Goal: Task Accomplishment & Management: Complete application form

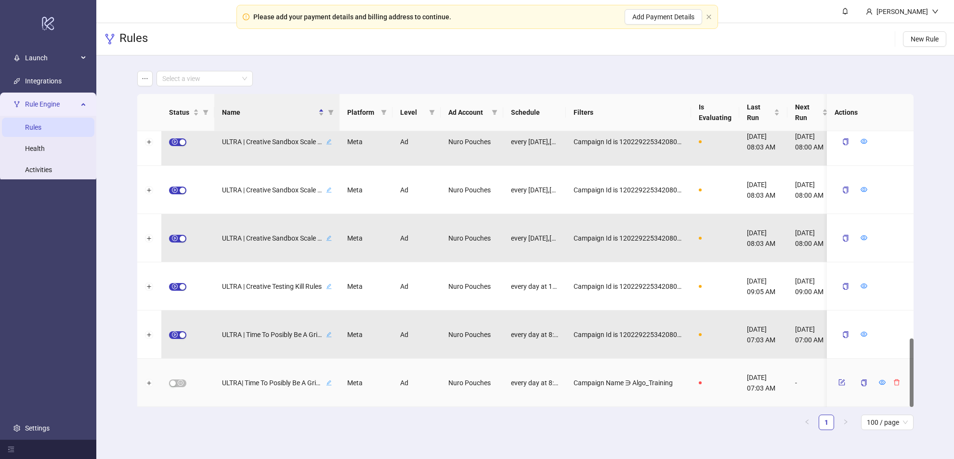
scroll to position [832, 0]
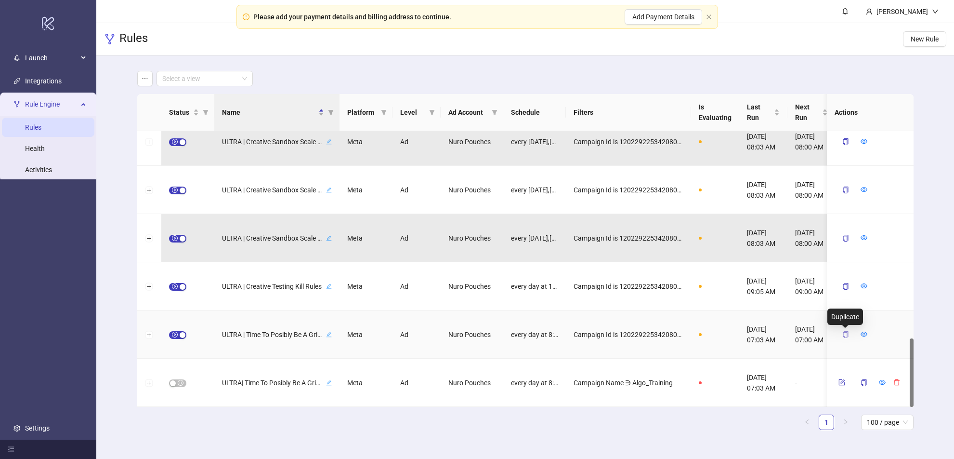
click at [847, 334] on icon "copy" at bounding box center [845, 334] width 5 height 7
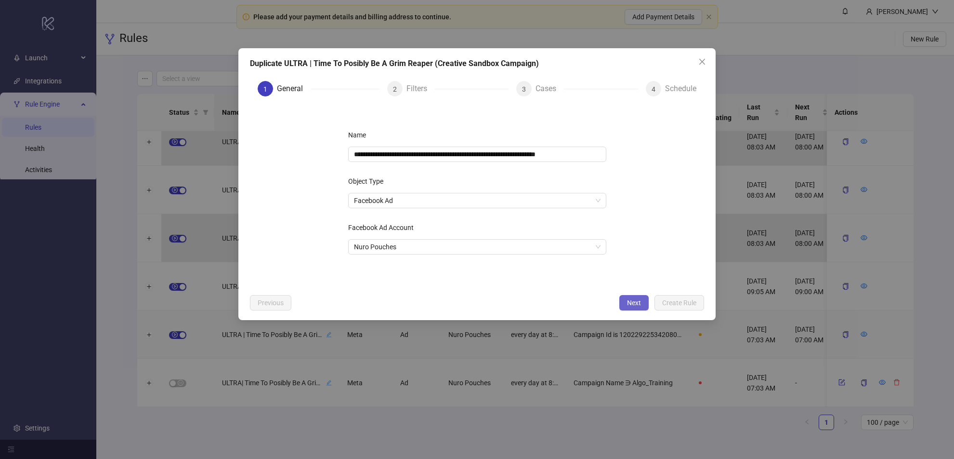
click at [628, 299] on span "Next" at bounding box center [634, 303] width 14 height 8
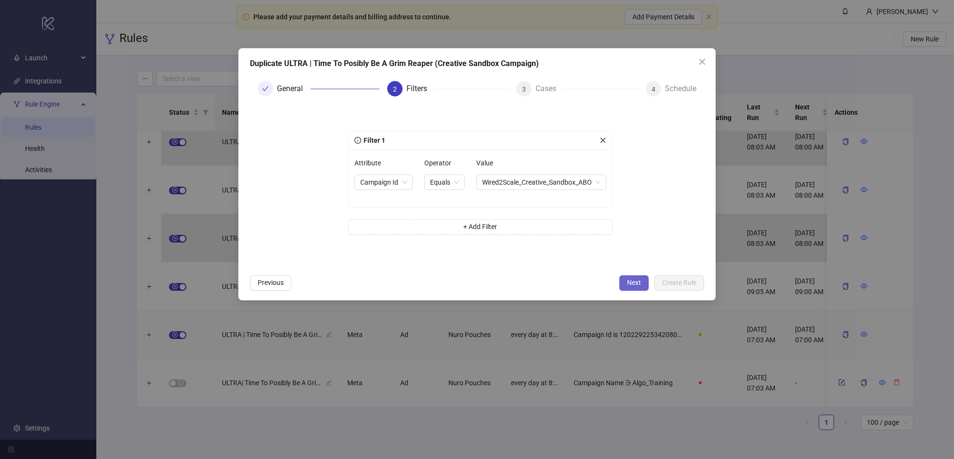
click at [629, 281] on span "Next" at bounding box center [634, 282] width 14 height 8
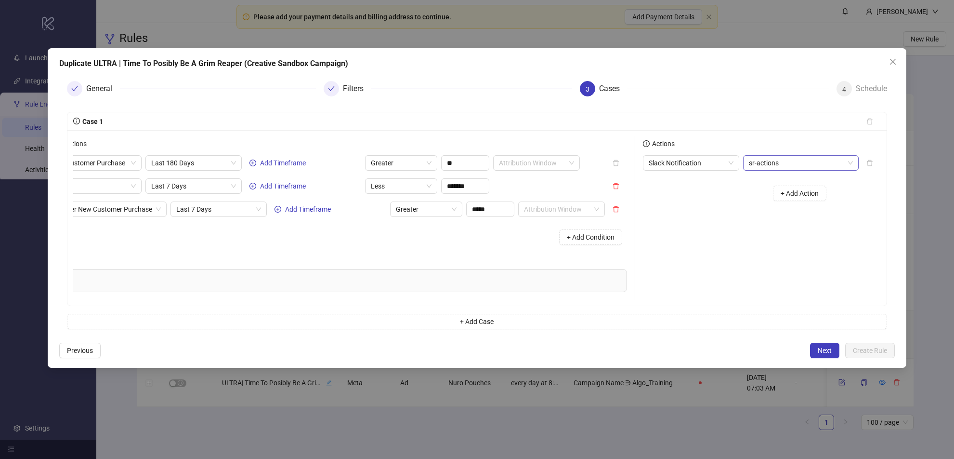
scroll to position [0, 0]
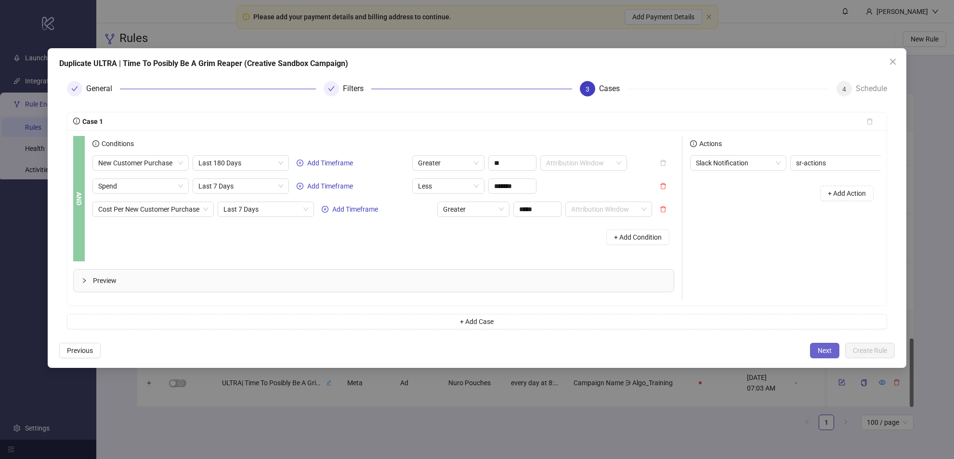
click at [829, 348] on span "Next" at bounding box center [825, 350] width 14 height 8
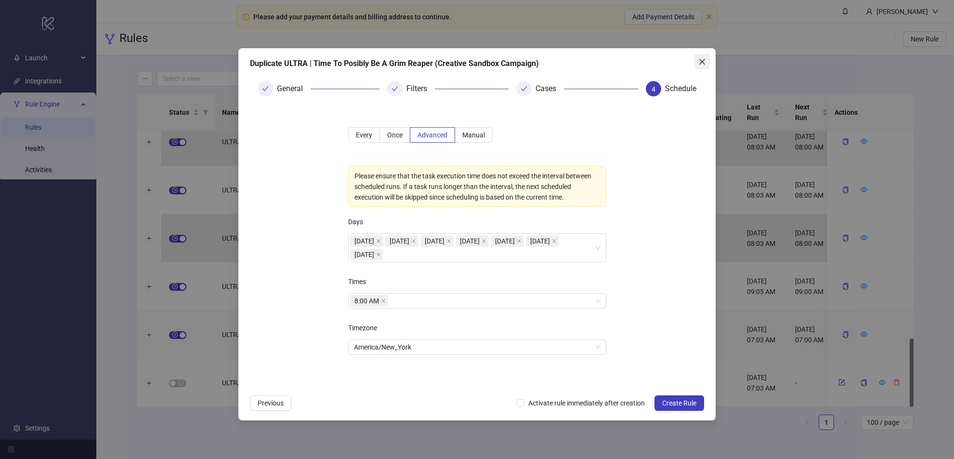
click at [697, 61] on span "Close" at bounding box center [701, 62] width 15 height 8
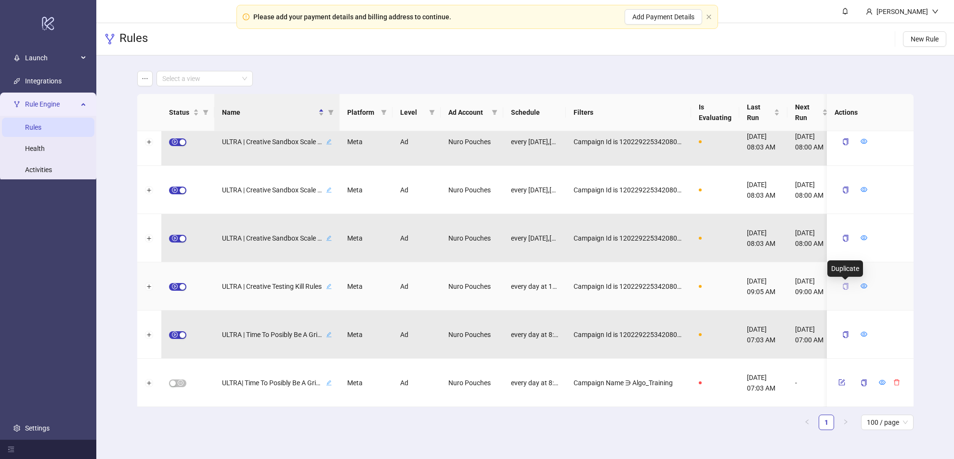
click at [845, 287] on icon "copy" at bounding box center [845, 286] width 7 height 7
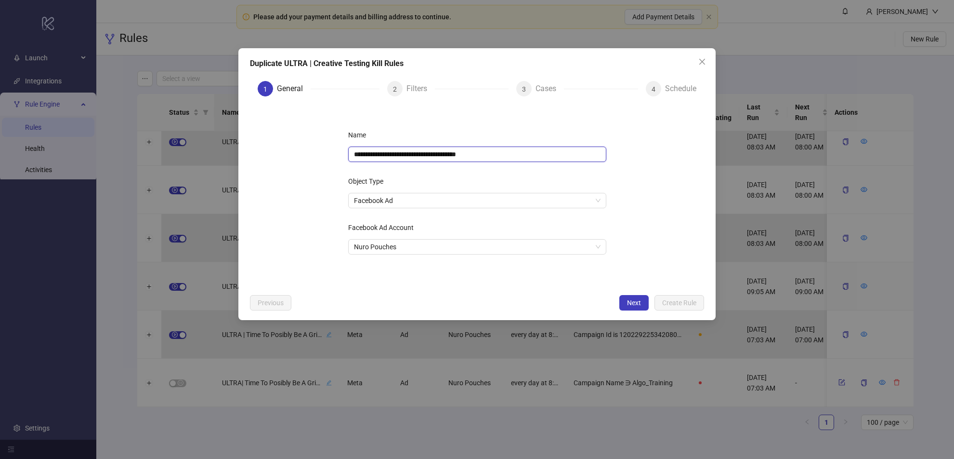
drag, startPoint x: 419, startPoint y: 154, endPoint x: 353, endPoint y: 153, distance: 66.0
click at [353, 153] on input "**********" at bounding box center [477, 153] width 258 height 15
click at [665, 227] on form "**********" at bounding box center [477, 196] width 454 height 185
click at [622, 304] on button "Next" at bounding box center [633, 302] width 29 height 15
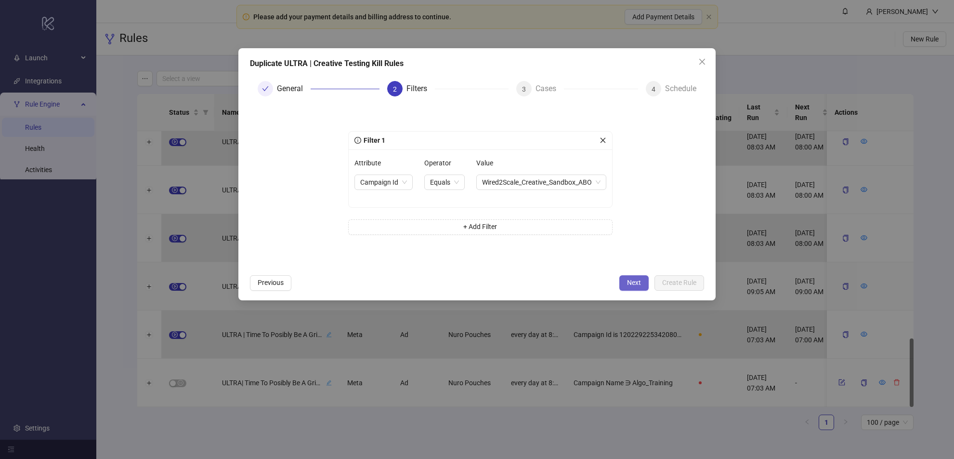
click at [637, 283] on span "Next" at bounding box center [634, 282] width 14 height 8
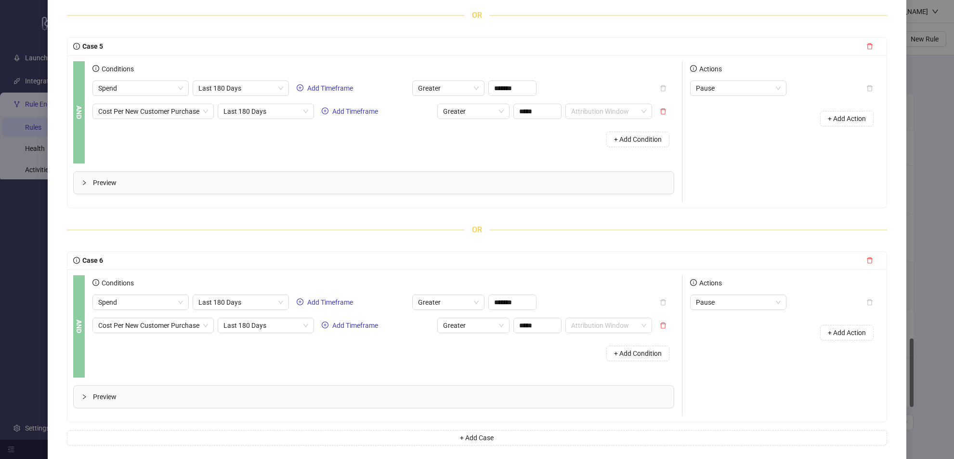
scroll to position [967, 0]
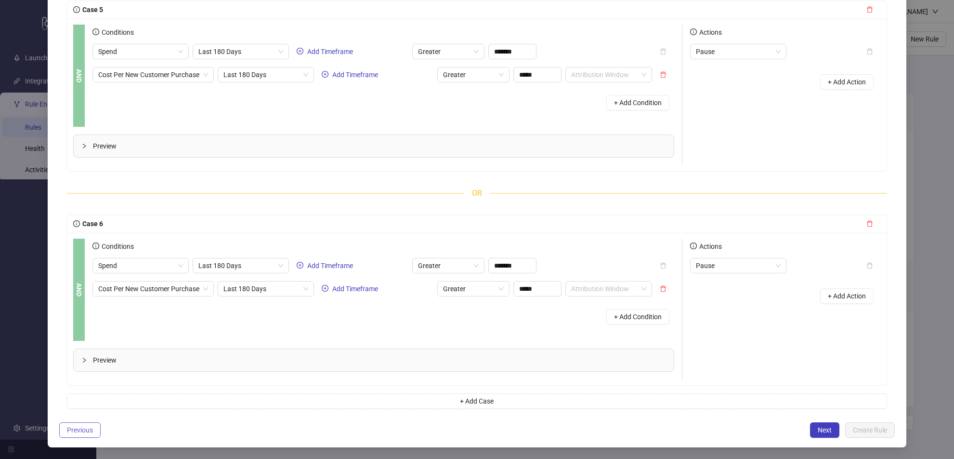
click at [81, 431] on span "Previous" at bounding box center [80, 430] width 26 height 8
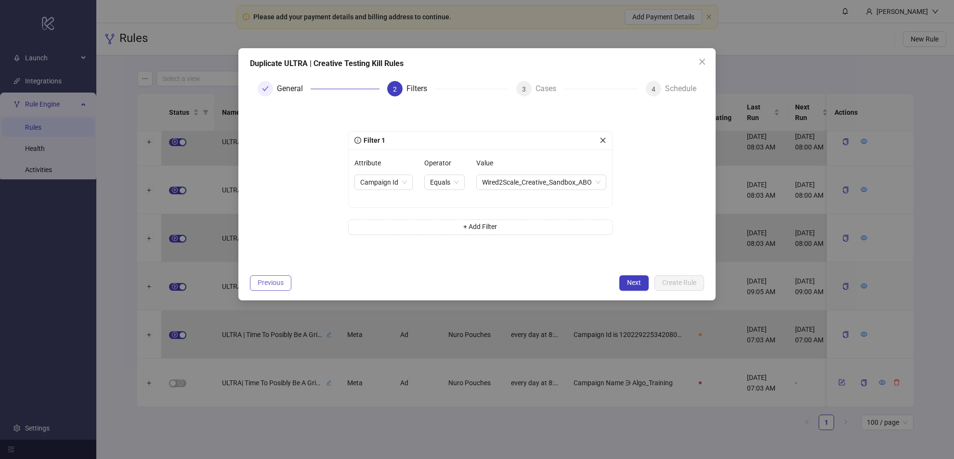
click at [272, 279] on span "Previous" at bounding box center [271, 282] width 26 height 8
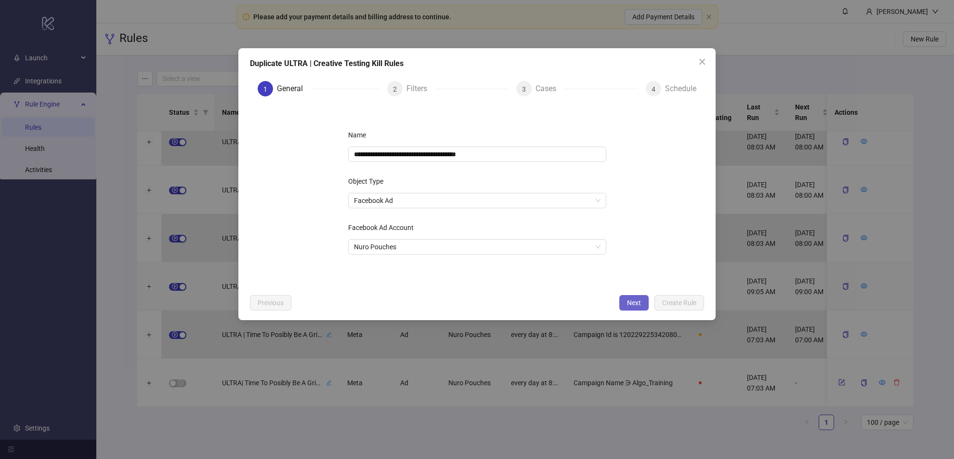
click at [635, 306] on button "Next" at bounding box center [633, 302] width 29 height 15
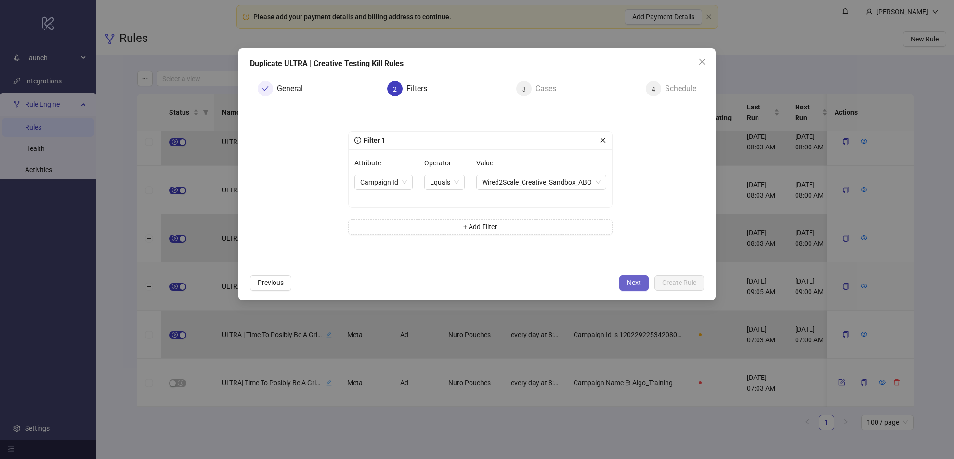
click at [637, 284] on span "Next" at bounding box center [634, 282] width 14 height 8
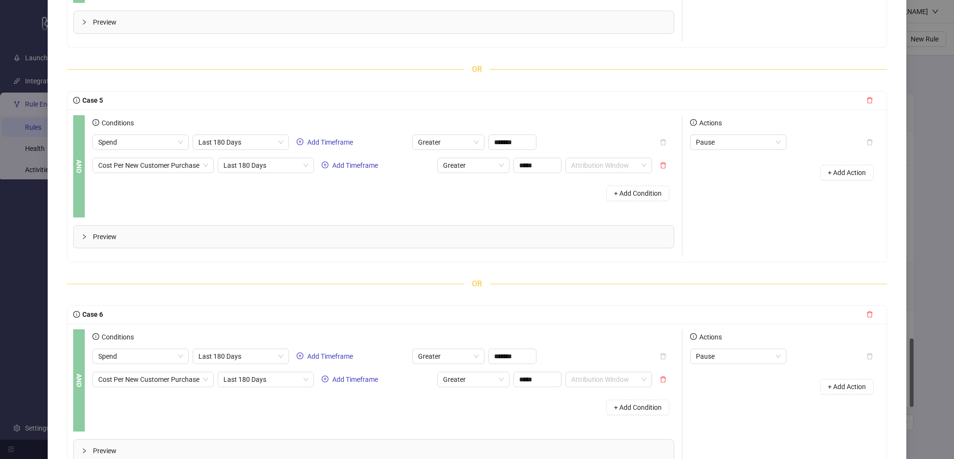
scroll to position [967, 0]
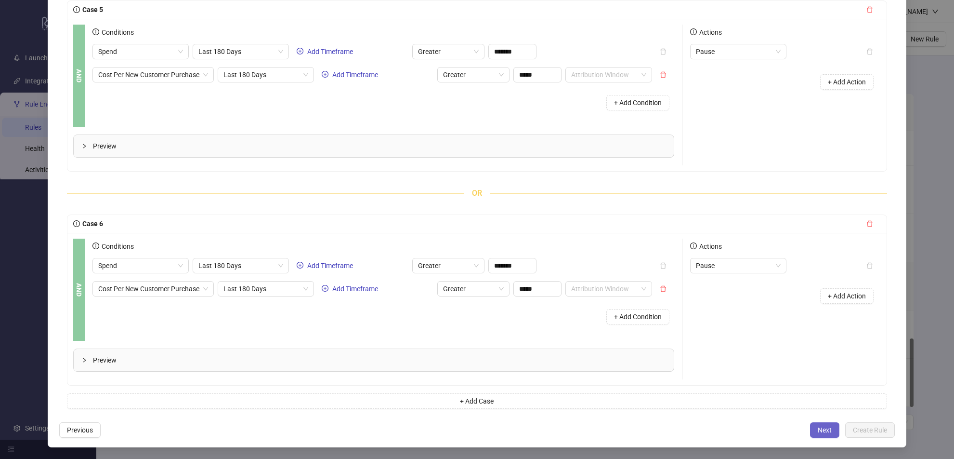
click at [820, 427] on span "Next" at bounding box center [825, 430] width 14 height 8
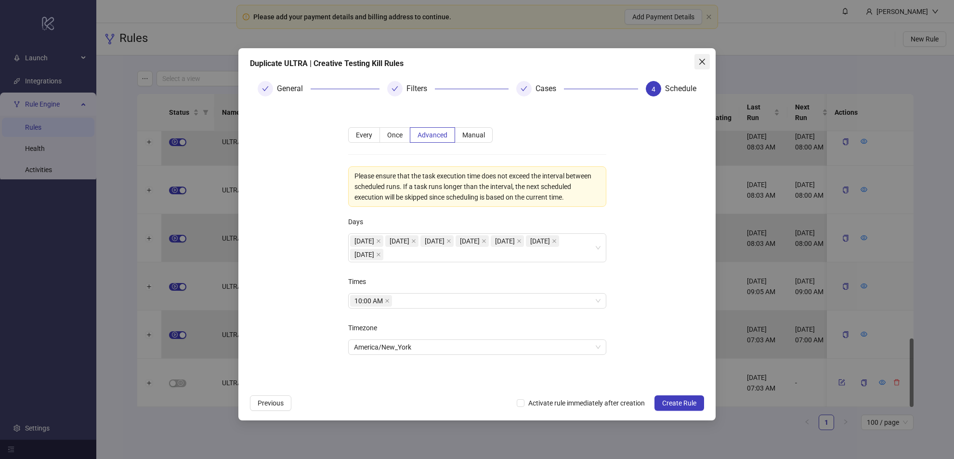
click at [702, 62] on icon "close" at bounding box center [702, 62] width 6 height 6
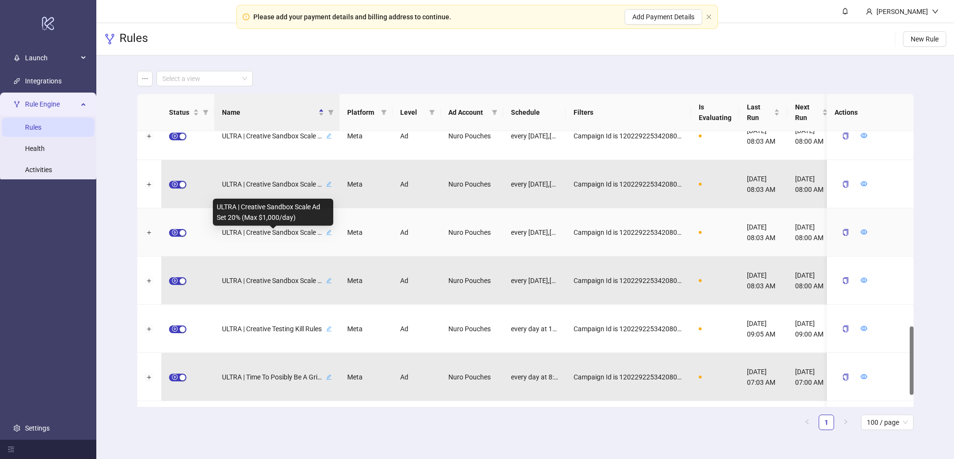
scroll to position [776, 0]
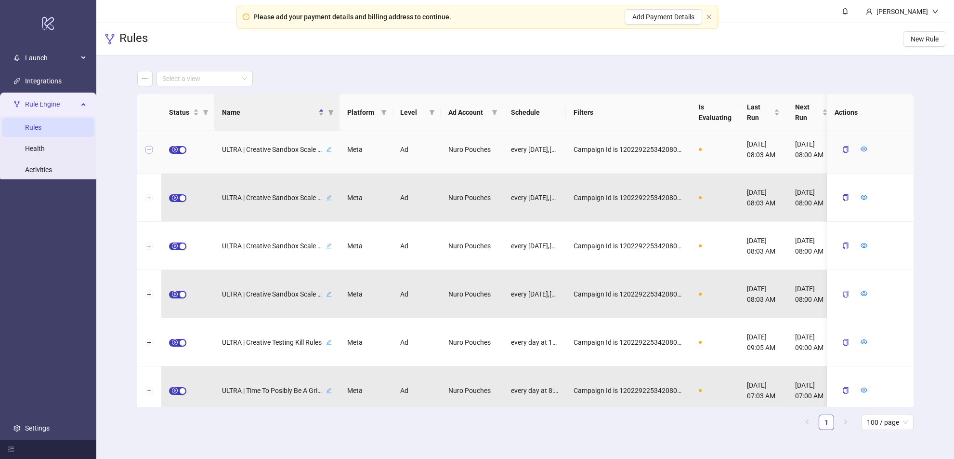
click at [148, 149] on button "Expand row" at bounding box center [149, 150] width 8 height 8
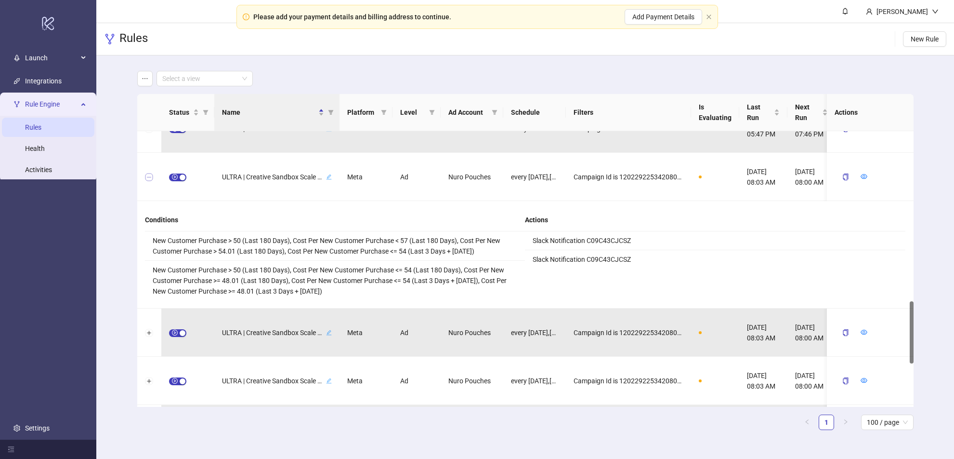
scroll to position [749, 0]
click at [147, 177] on button "Collapse row" at bounding box center [149, 177] width 8 height 8
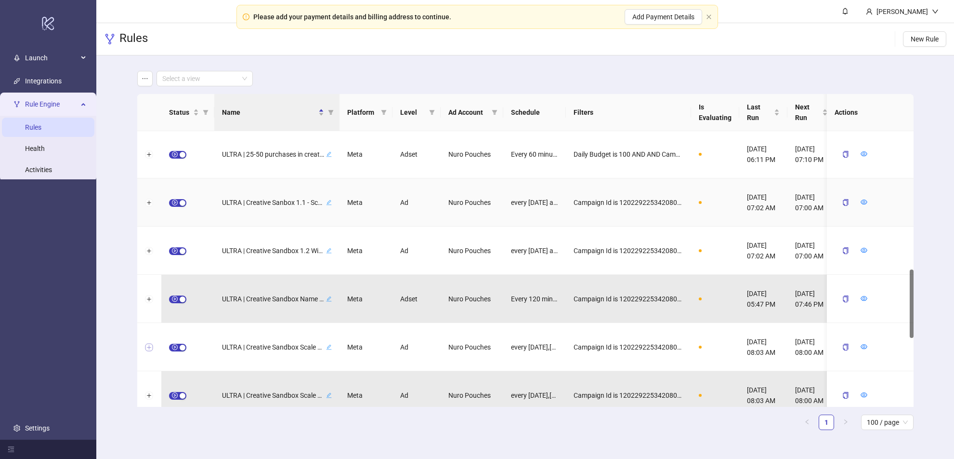
scroll to position [545, 0]
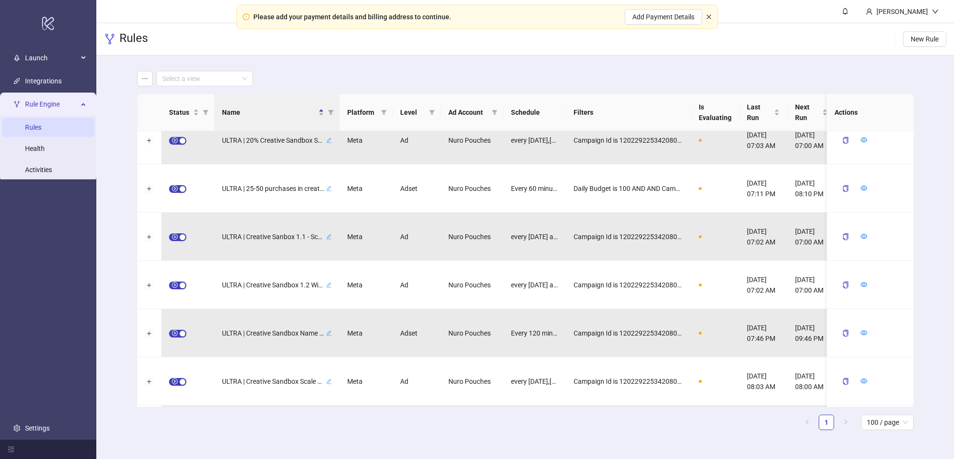
click at [707, 16] on icon "close" at bounding box center [709, 16] width 4 height 4
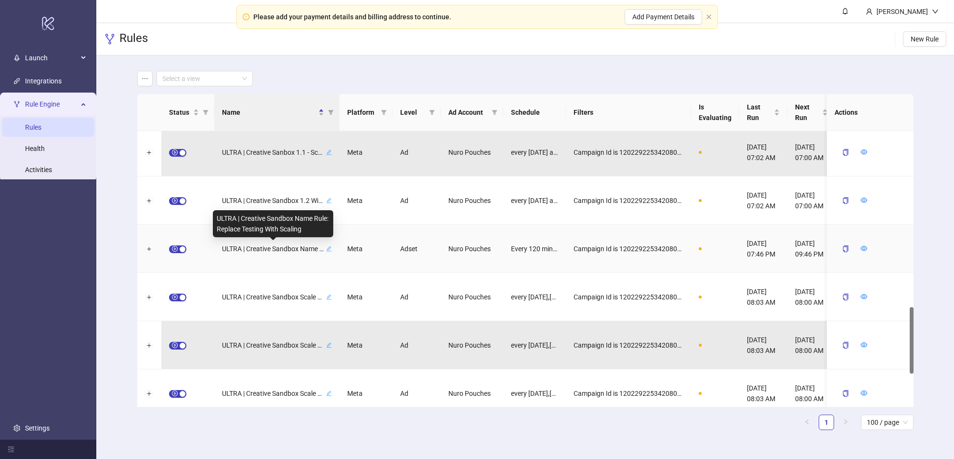
scroll to position [728, 0]
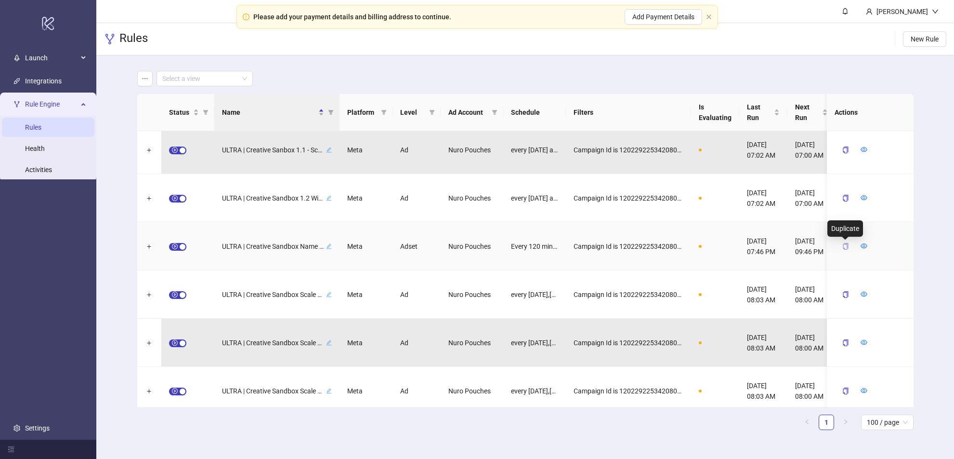
click at [847, 246] on icon "copy" at bounding box center [845, 246] width 5 height 7
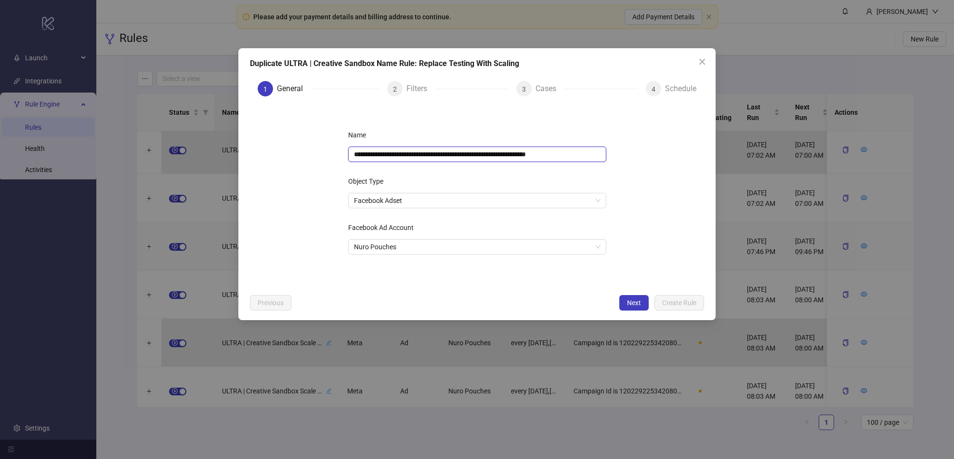
click at [523, 155] on input "**********" at bounding box center [477, 153] width 258 height 15
click at [637, 297] on button "Next" at bounding box center [633, 302] width 29 height 15
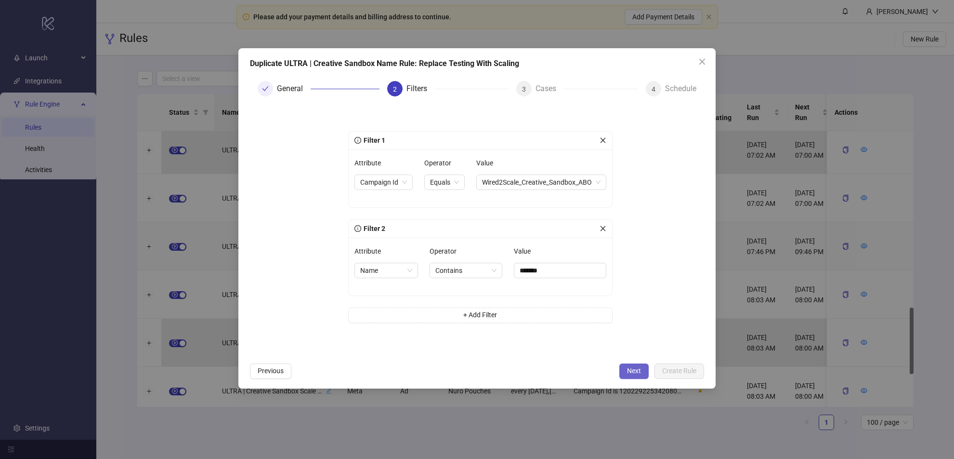
click at [636, 371] on span "Next" at bounding box center [634, 371] width 14 height 8
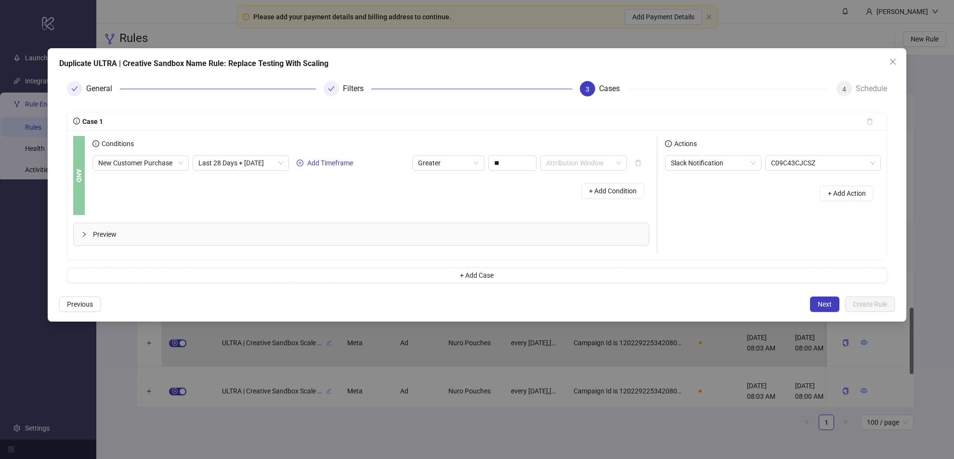
click at [822, 301] on span "Next" at bounding box center [825, 304] width 14 height 8
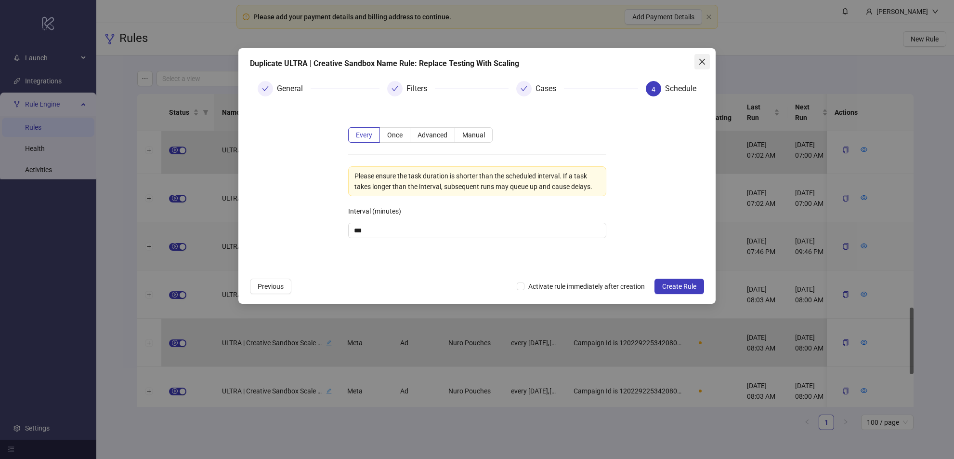
click at [700, 62] on icon "close" at bounding box center [702, 62] width 8 height 8
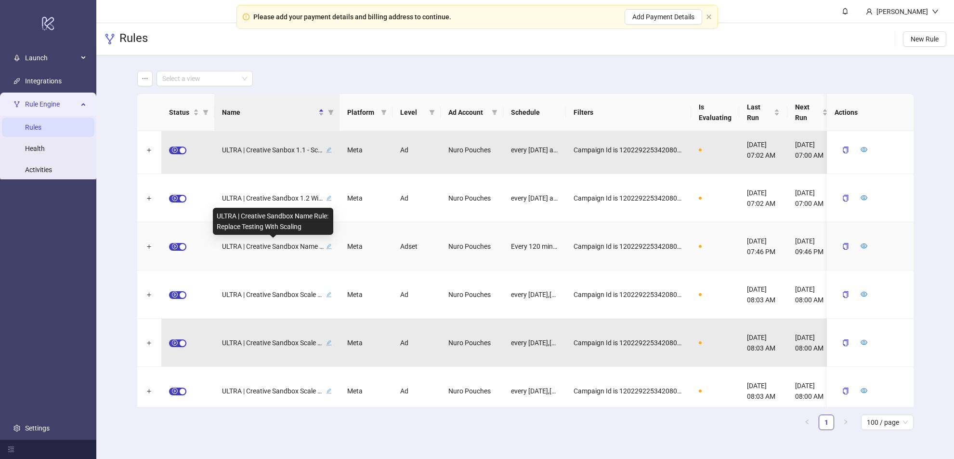
scroll to position [711, 0]
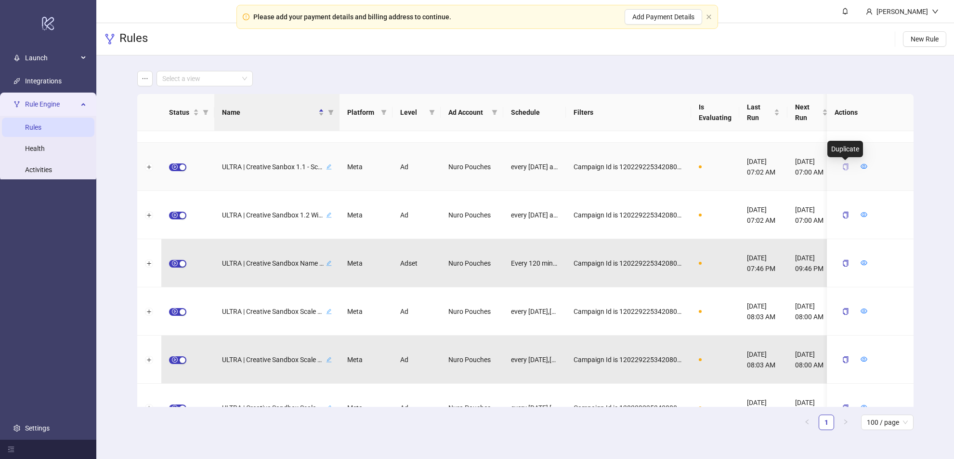
click at [846, 168] on icon "copy" at bounding box center [845, 166] width 7 height 7
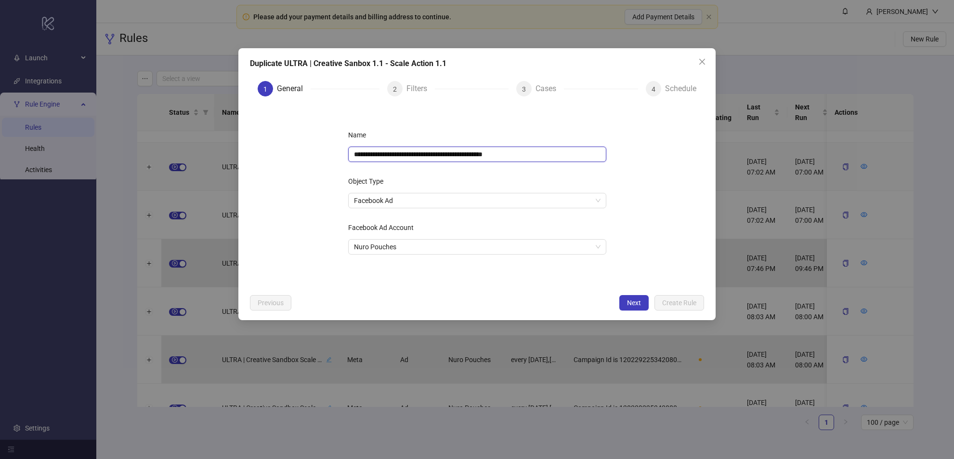
click at [417, 155] on input "**********" at bounding box center [477, 153] width 258 height 15
click at [637, 301] on span "Next" at bounding box center [634, 303] width 14 height 8
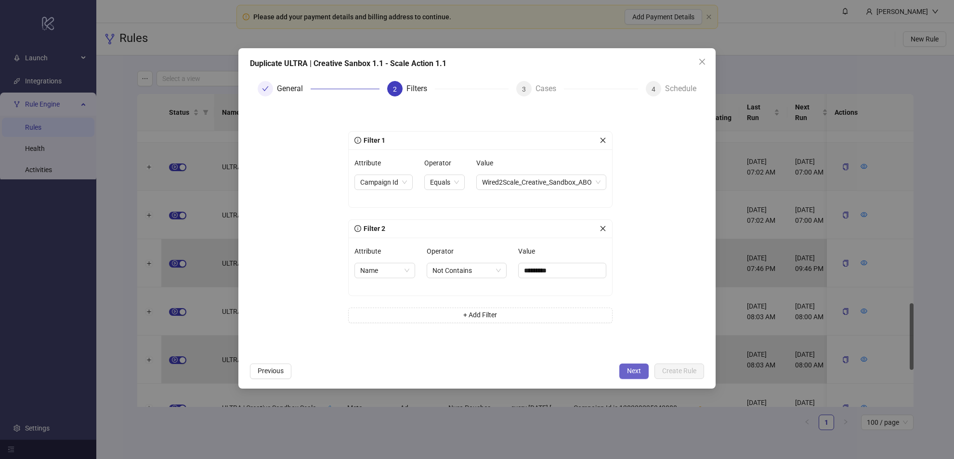
click at [629, 368] on span "Next" at bounding box center [634, 371] width 14 height 8
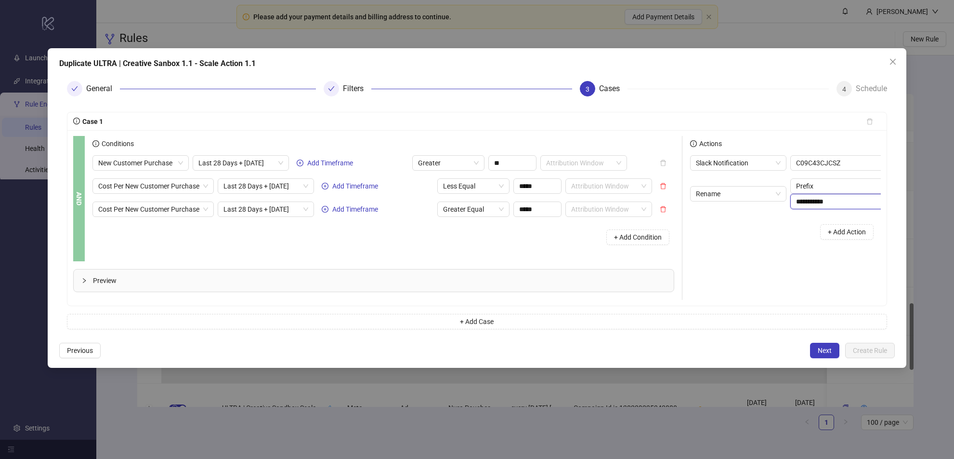
click at [820, 205] on input "**********" at bounding box center [848, 201] width 116 height 15
click at [822, 202] on input "**********" at bounding box center [848, 201] width 116 height 15
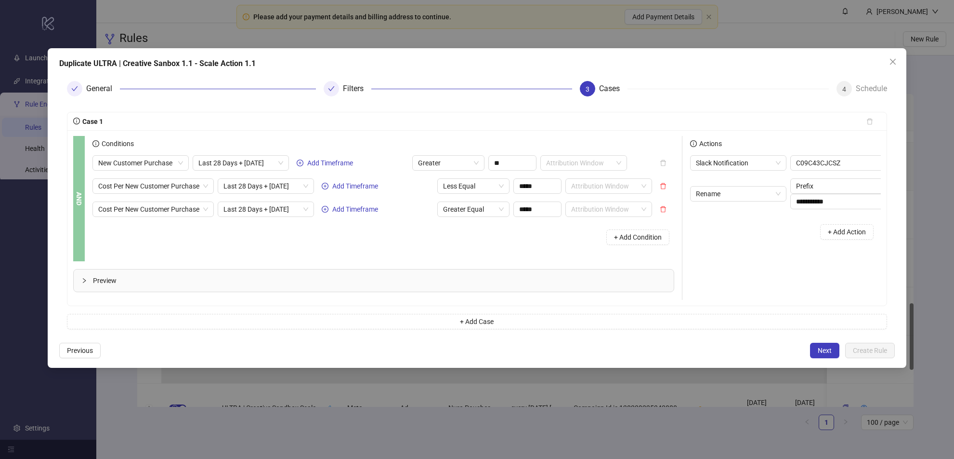
click at [823, 346] on span "Next" at bounding box center [825, 350] width 14 height 8
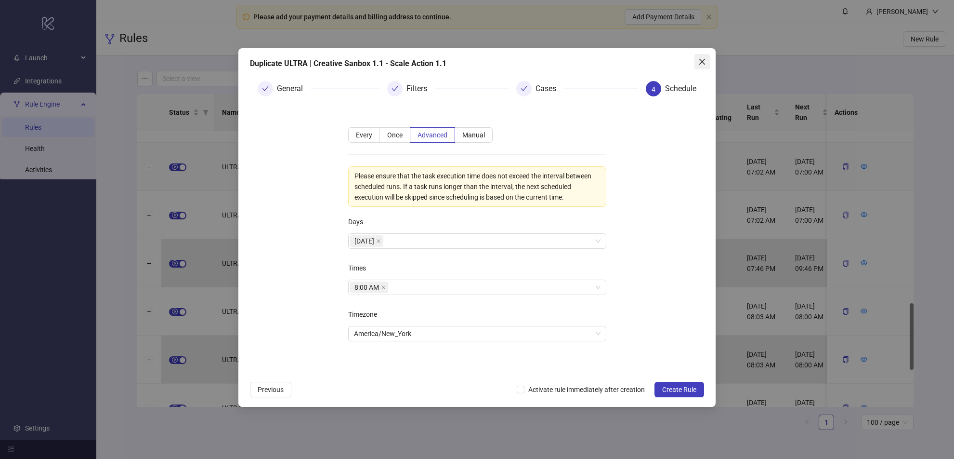
click at [703, 61] on icon "close" at bounding box center [702, 62] width 6 height 6
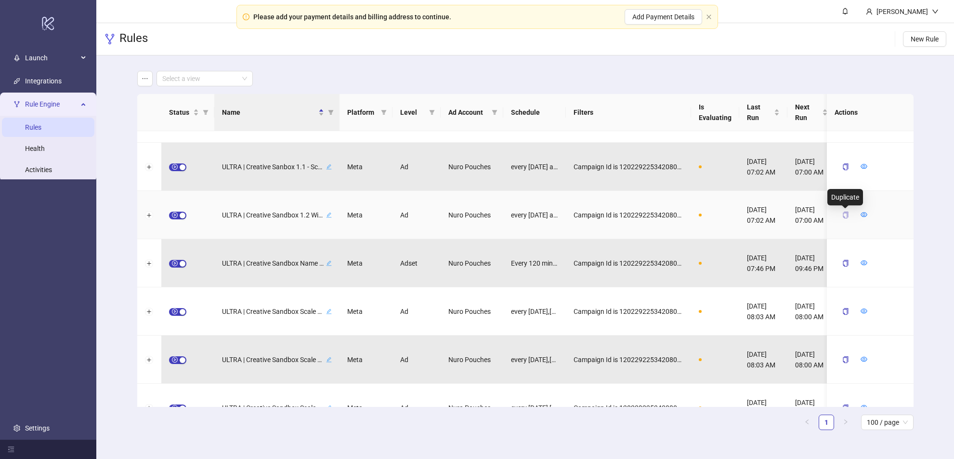
click at [843, 212] on icon "copy" at bounding box center [845, 214] width 5 height 7
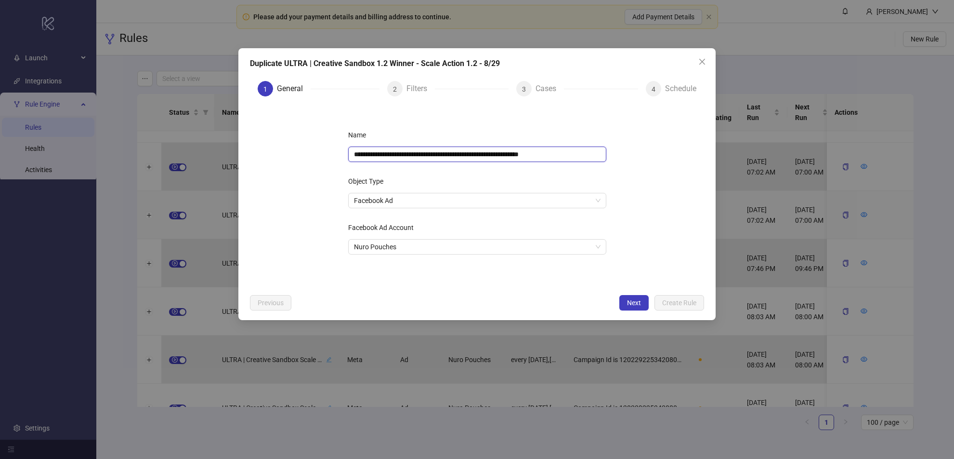
drag, startPoint x: 517, startPoint y: 154, endPoint x: 354, endPoint y: 153, distance: 163.8
click at [354, 153] on input "**********" at bounding box center [477, 153] width 258 height 15
click at [631, 310] on div "**********" at bounding box center [476, 184] width 477 height 272
click at [632, 304] on span "Next" at bounding box center [634, 303] width 14 height 8
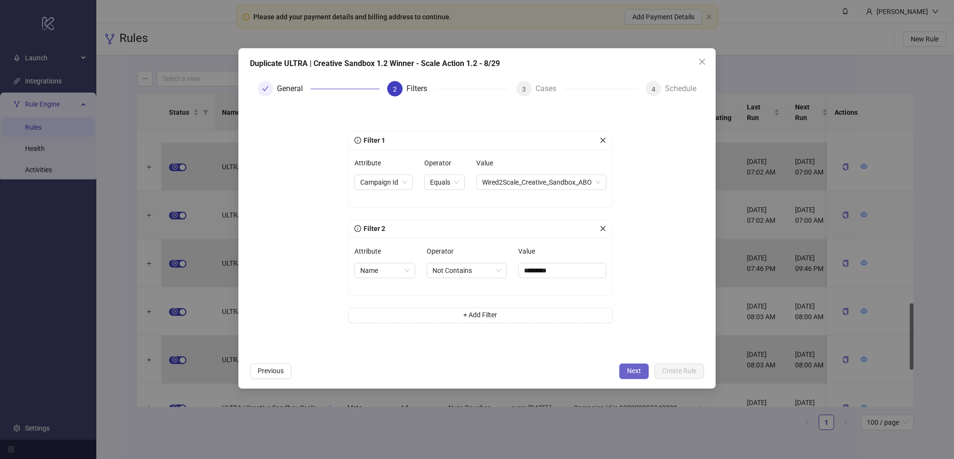
click at [632, 369] on span "Next" at bounding box center [634, 371] width 14 height 8
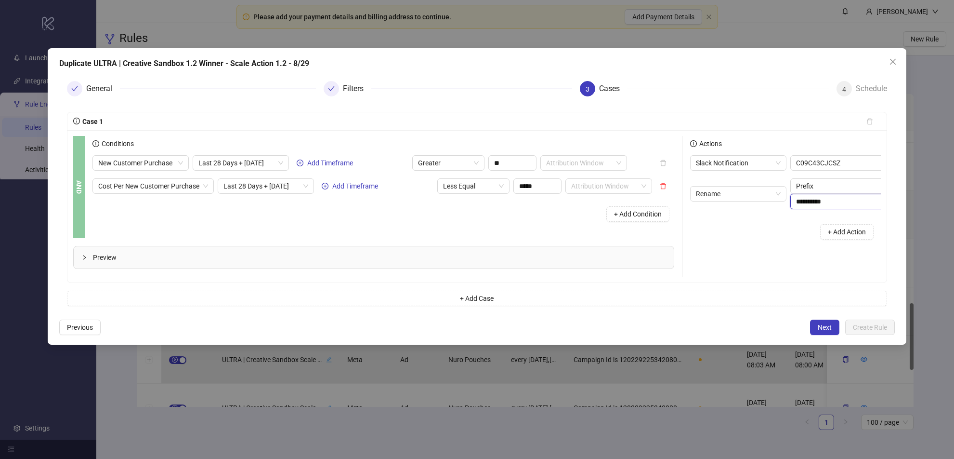
click at [820, 203] on input "**********" at bounding box center [848, 201] width 116 height 15
click at [777, 223] on div "+ Add Action" at bounding box center [785, 232] width 191 height 30
click at [818, 328] on span "Next" at bounding box center [825, 327] width 14 height 8
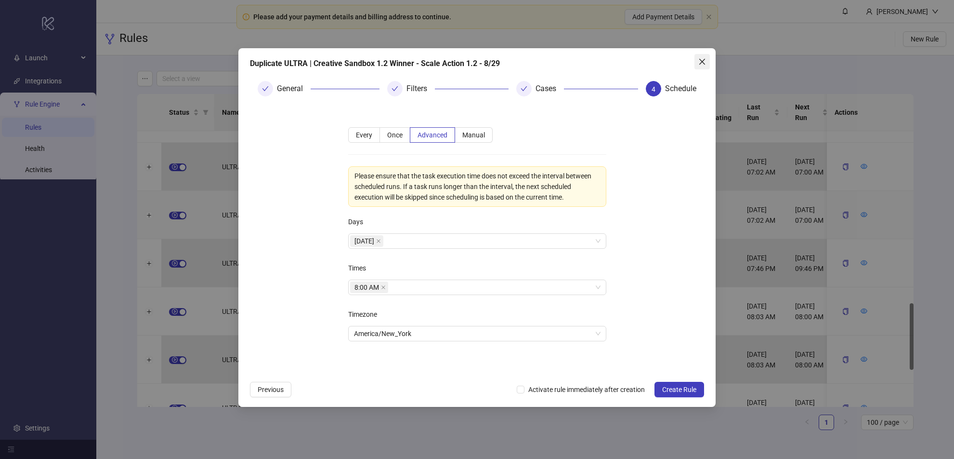
click at [703, 58] on icon "close" at bounding box center [702, 62] width 8 height 8
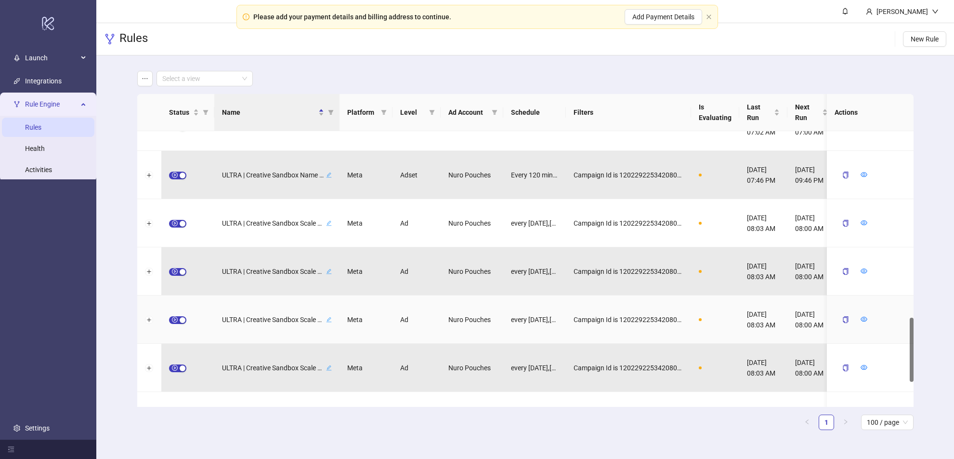
scroll to position [799, 0]
click at [845, 319] on icon "copy" at bounding box center [845, 318] width 7 height 7
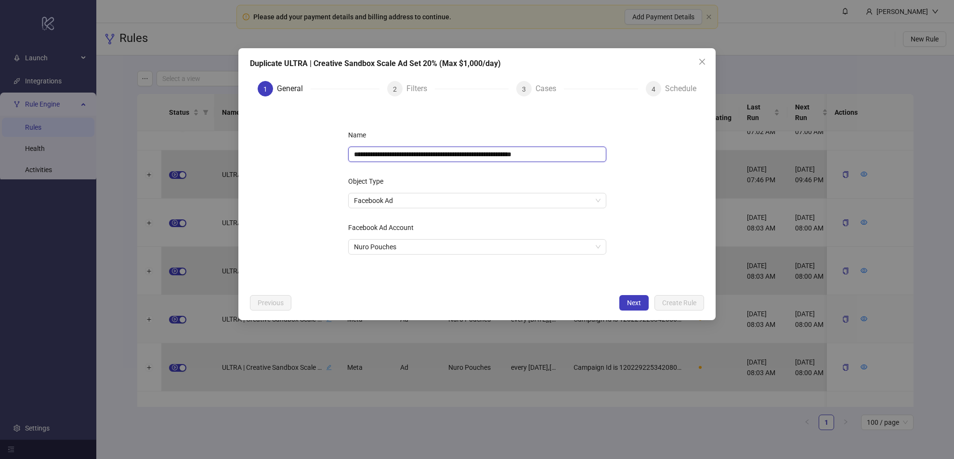
click at [468, 151] on input "**********" at bounding box center [477, 153] width 258 height 15
click at [635, 301] on span "Next" at bounding box center [634, 303] width 14 height 8
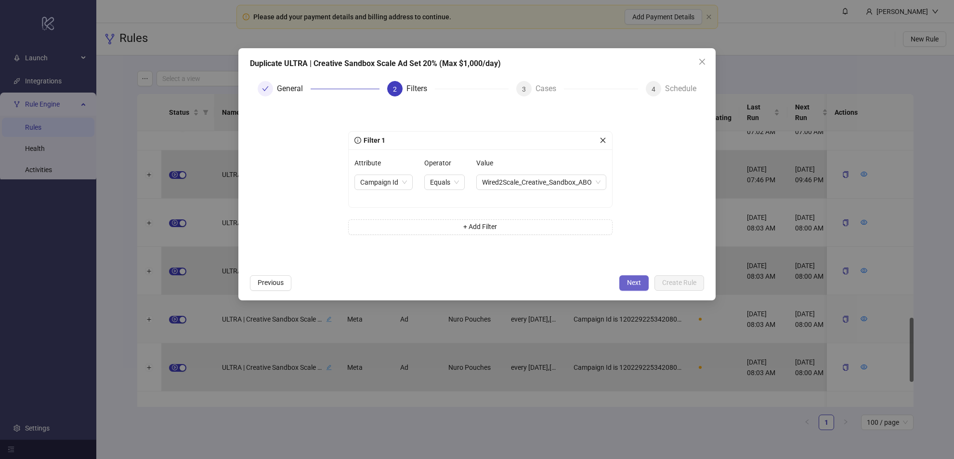
click at [637, 281] on span "Next" at bounding box center [634, 282] width 14 height 8
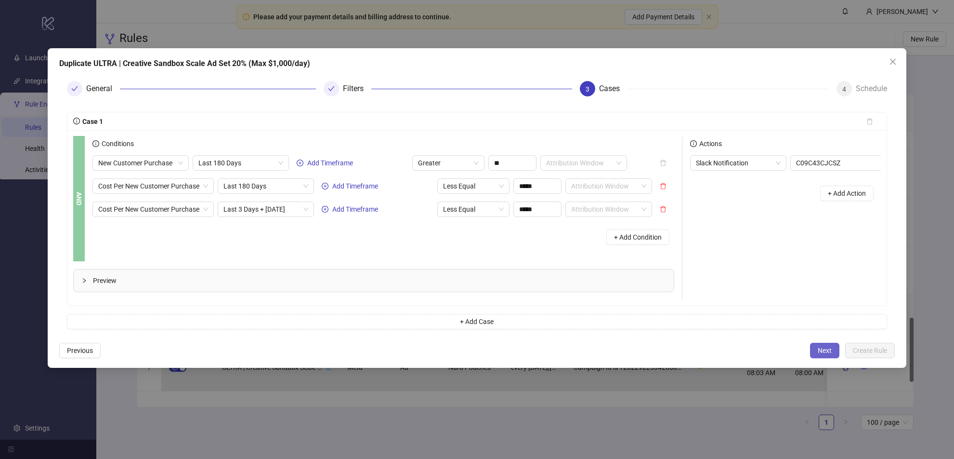
click at [824, 347] on span "Next" at bounding box center [825, 350] width 14 height 8
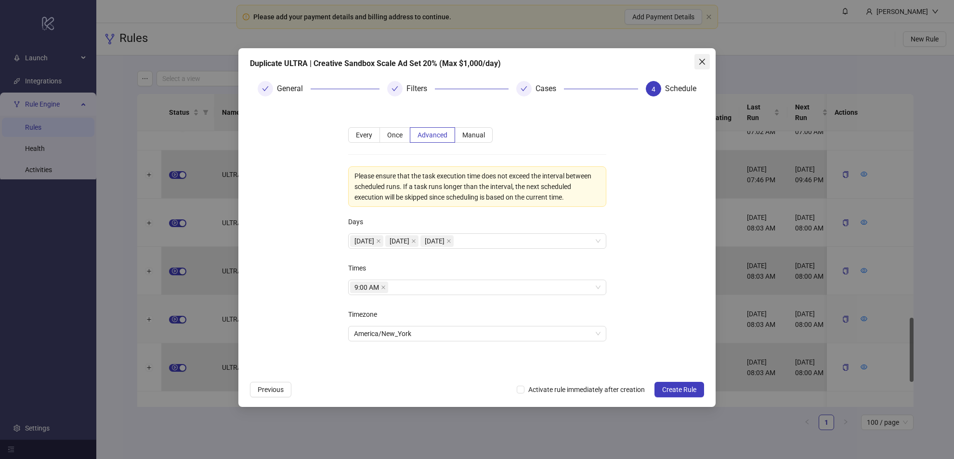
click at [702, 60] on icon "close" at bounding box center [702, 62] width 8 height 8
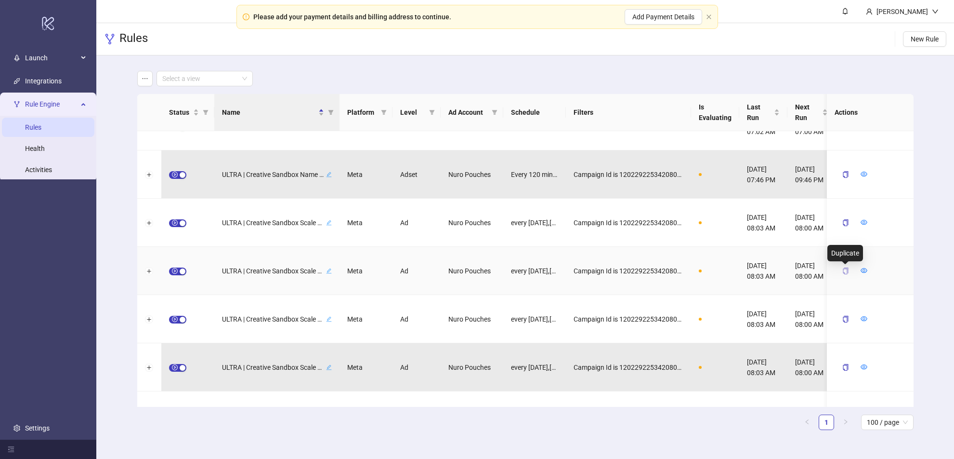
click at [849, 271] on icon "copy" at bounding box center [845, 270] width 7 height 7
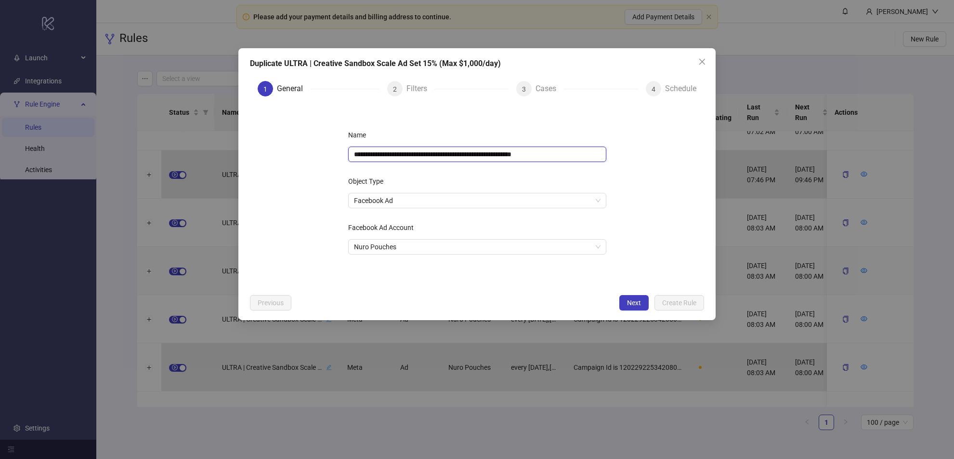
click at [471, 154] on input "**********" at bounding box center [477, 153] width 258 height 15
click at [635, 304] on span "Next" at bounding box center [634, 303] width 14 height 8
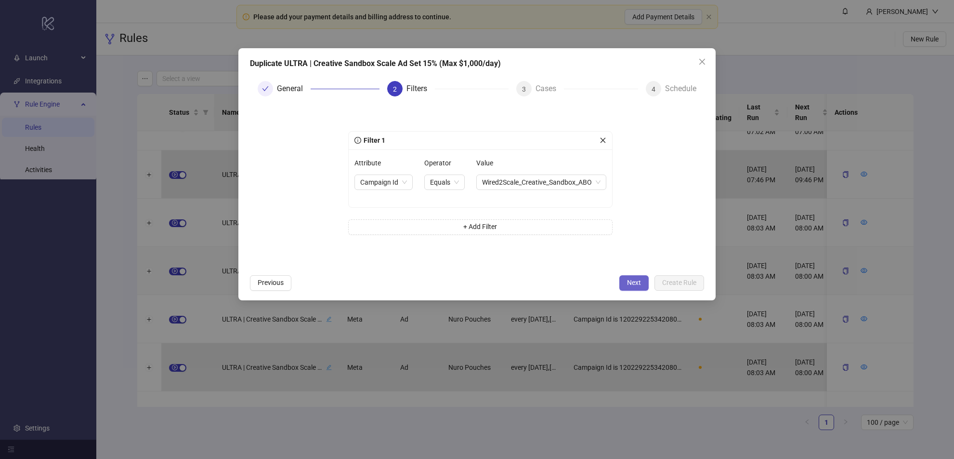
click at [629, 281] on span "Next" at bounding box center [634, 282] width 14 height 8
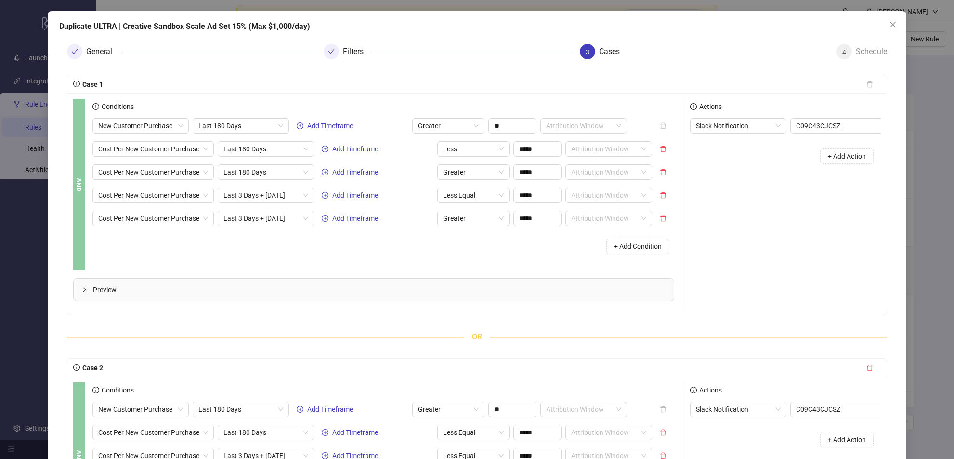
scroll to position [0, 0]
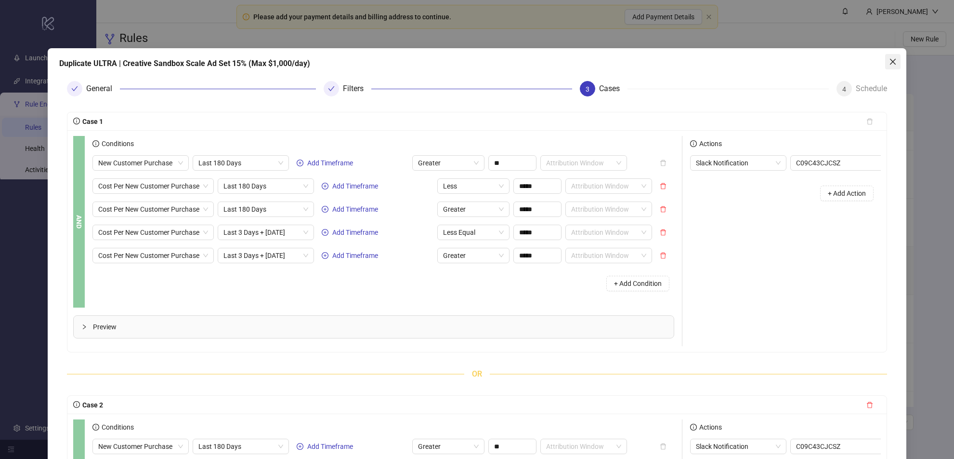
click at [891, 61] on icon "close" at bounding box center [893, 62] width 8 height 8
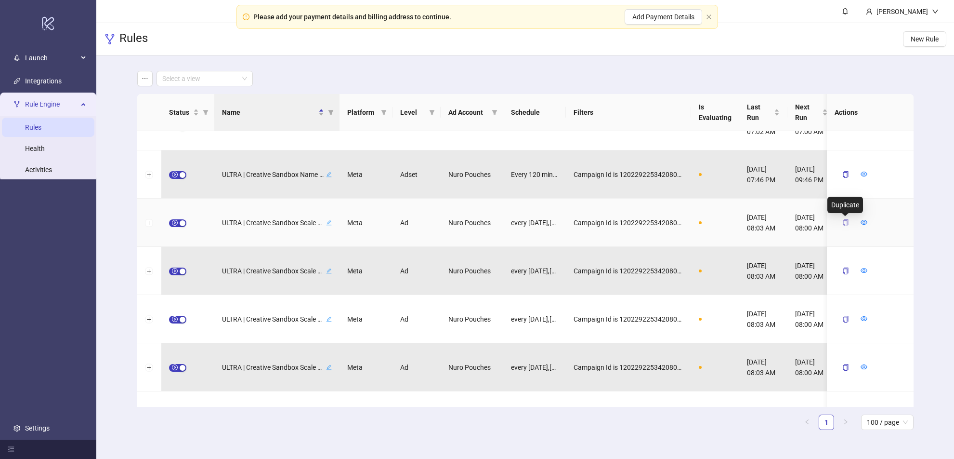
click at [844, 220] on icon "copy" at bounding box center [845, 222] width 5 height 7
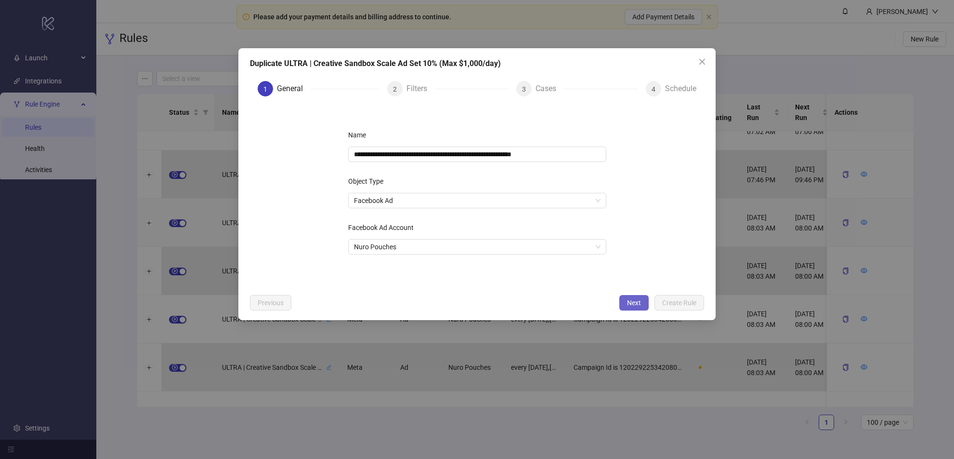
click at [630, 301] on span "Next" at bounding box center [634, 303] width 14 height 8
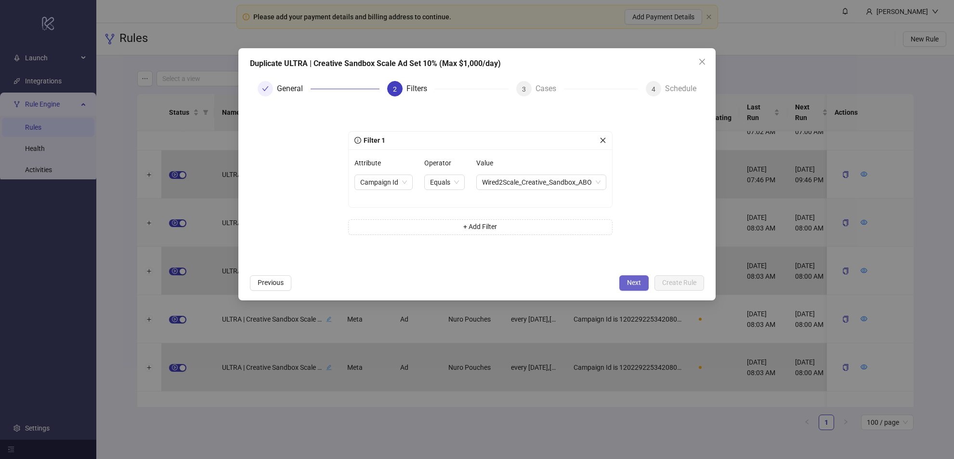
click at [632, 283] on span "Next" at bounding box center [634, 282] width 14 height 8
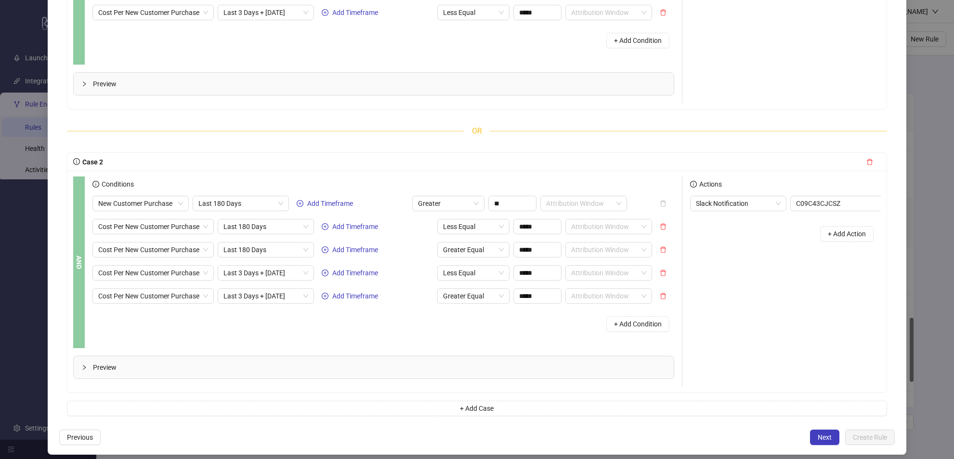
scroll to position [227, 0]
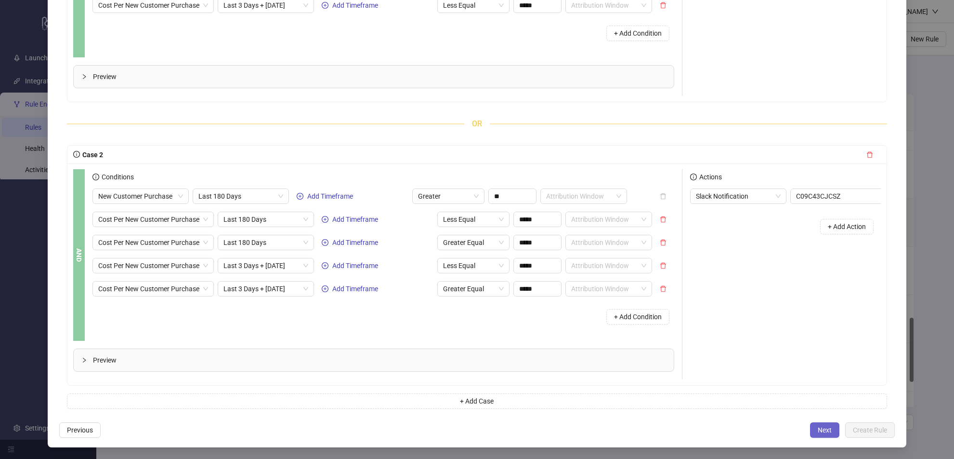
click at [818, 427] on span "Next" at bounding box center [825, 430] width 14 height 8
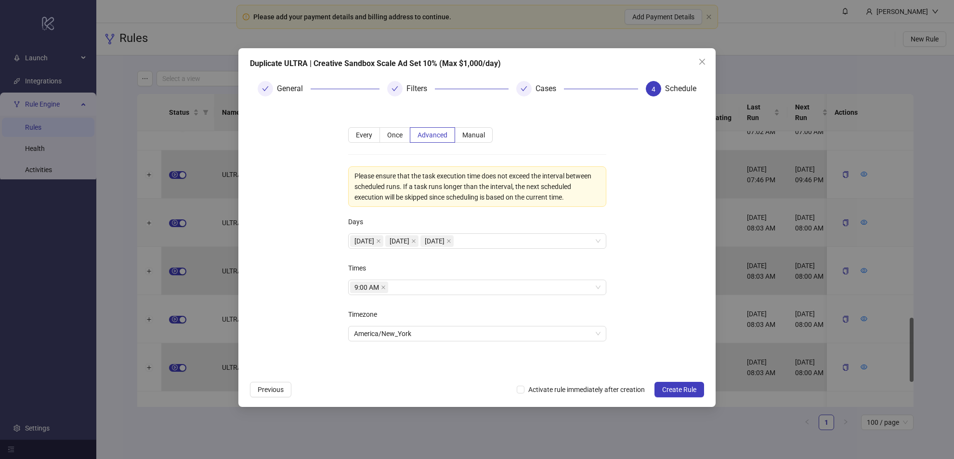
scroll to position [0, 0]
click at [701, 63] on icon "close" at bounding box center [702, 62] width 8 height 8
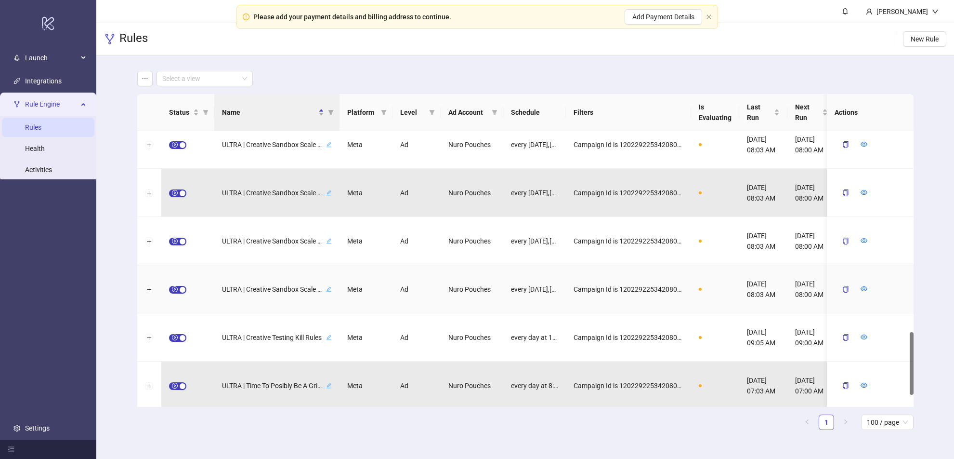
scroll to position [868, 0]
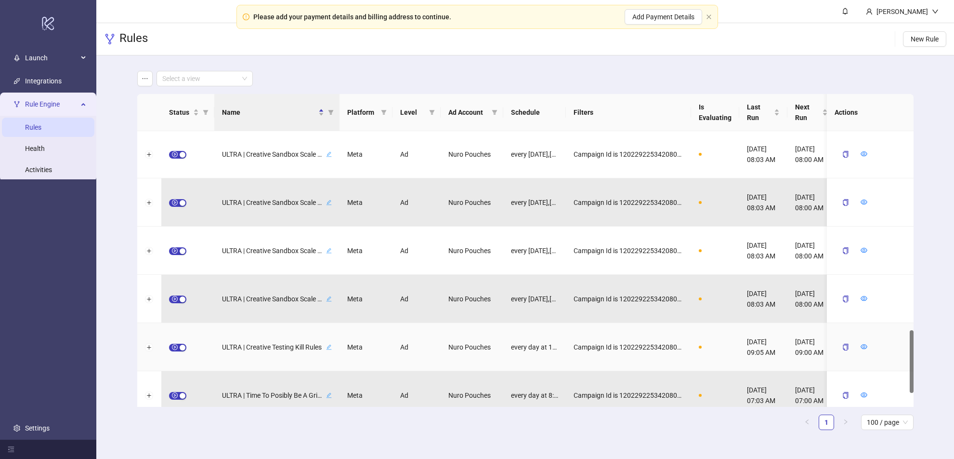
click at [285, 346] on span "ULTRA | Creative Testing Kill Rules" at bounding box center [273, 346] width 102 height 11
click at [321, 345] on icon "close" at bounding box center [319, 346] width 5 height 5
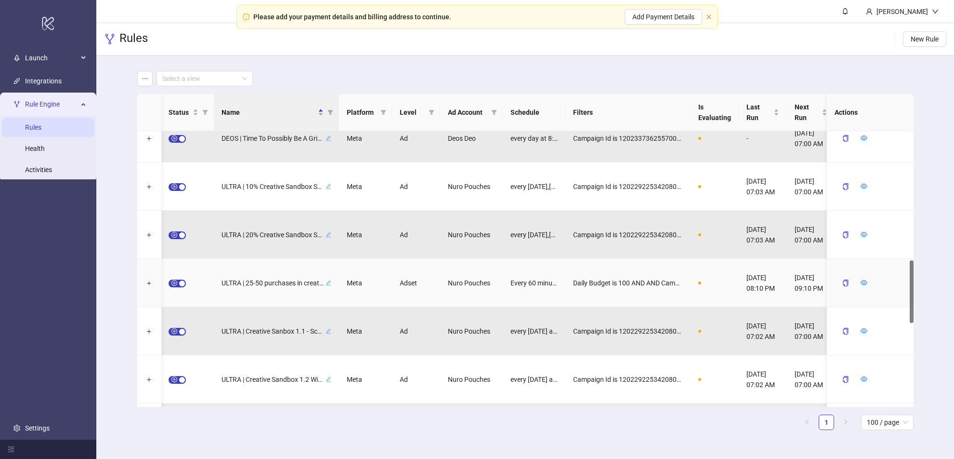
scroll to position [523, 0]
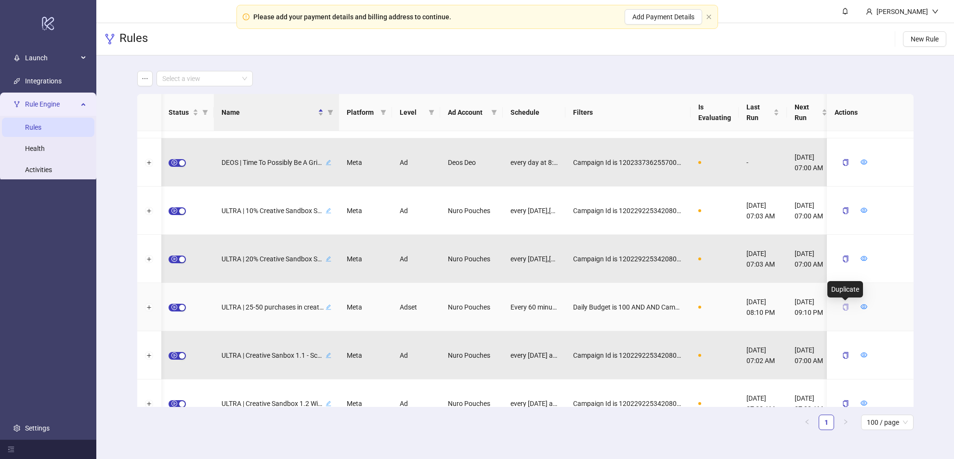
click at [845, 309] on icon "copy" at bounding box center [845, 306] width 7 height 7
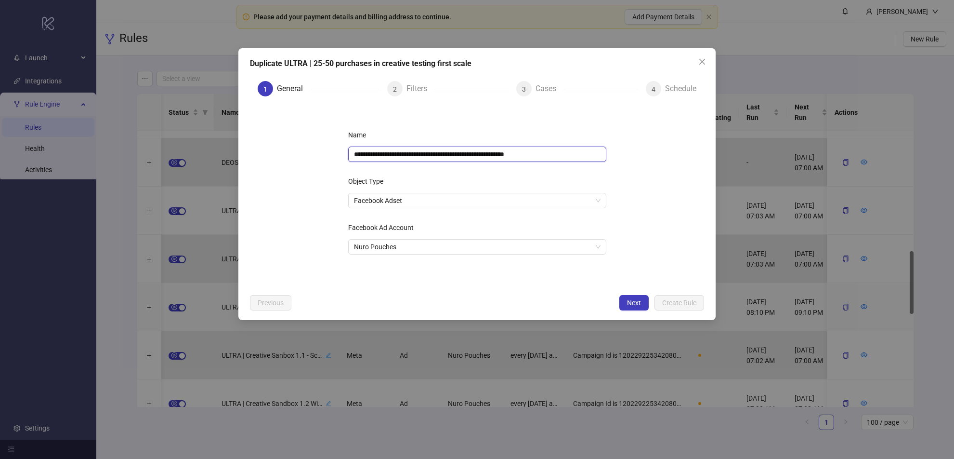
click at [453, 153] on input "**********" at bounding box center [477, 153] width 258 height 15
click at [702, 58] on icon "close" at bounding box center [702, 62] width 8 height 8
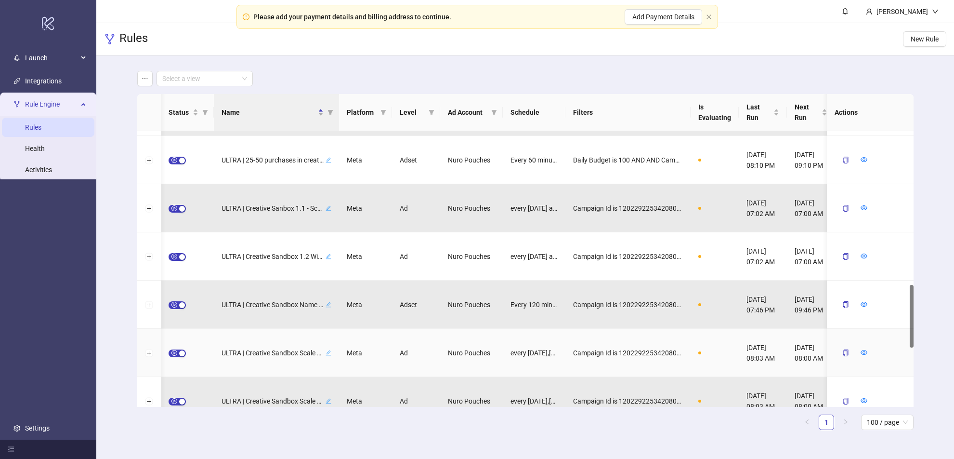
scroll to position [673, 0]
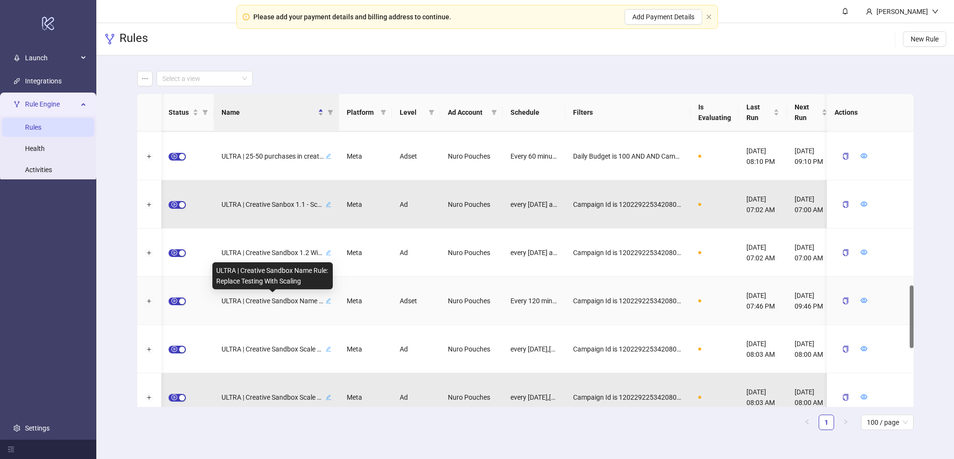
click at [289, 298] on span "ULTRA | Creative Sandbox Name Rule: Replace Testing With Scaling" at bounding box center [273, 300] width 102 height 11
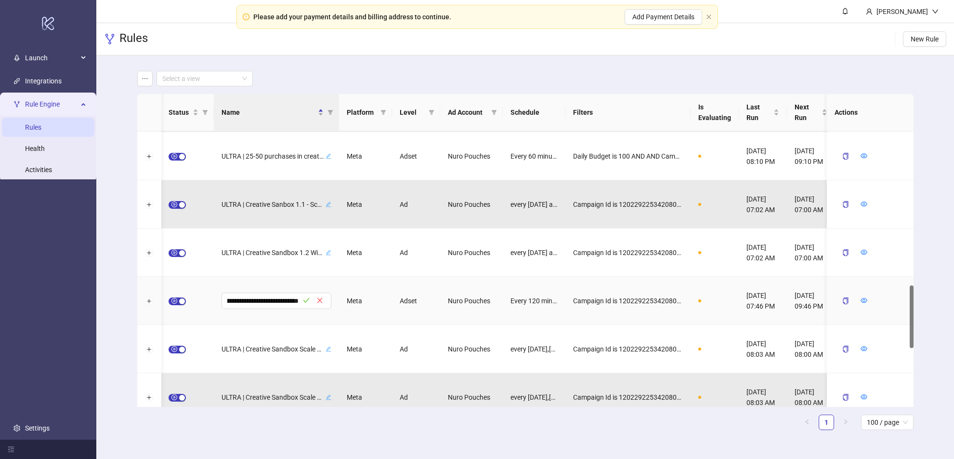
scroll to position [0, 0]
click at [357, 284] on div "Meta" at bounding box center [365, 300] width 53 height 48
click at [845, 300] on icon "copy" at bounding box center [845, 300] width 7 height 7
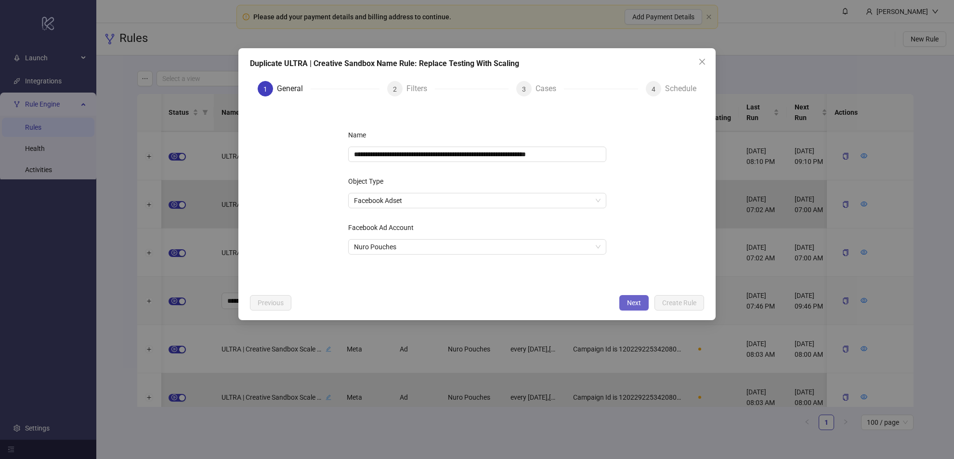
click at [633, 301] on span "Next" at bounding box center [634, 303] width 14 height 8
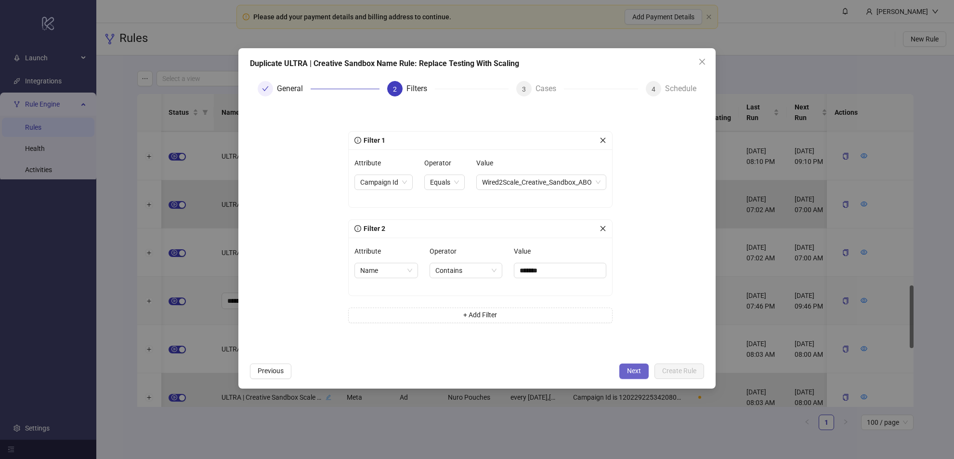
click at [633, 372] on span "Next" at bounding box center [634, 371] width 14 height 8
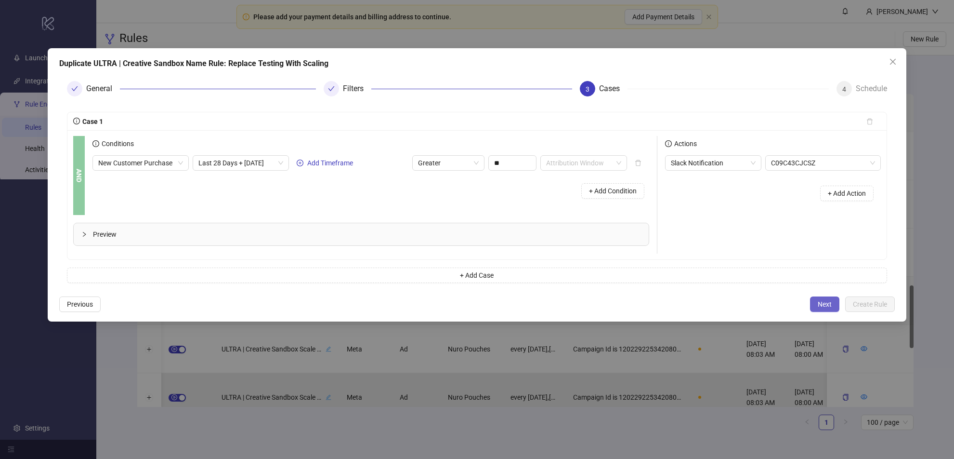
click at [825, 302] on span "Next" at bounding box center [825, 304] width 14 height 8
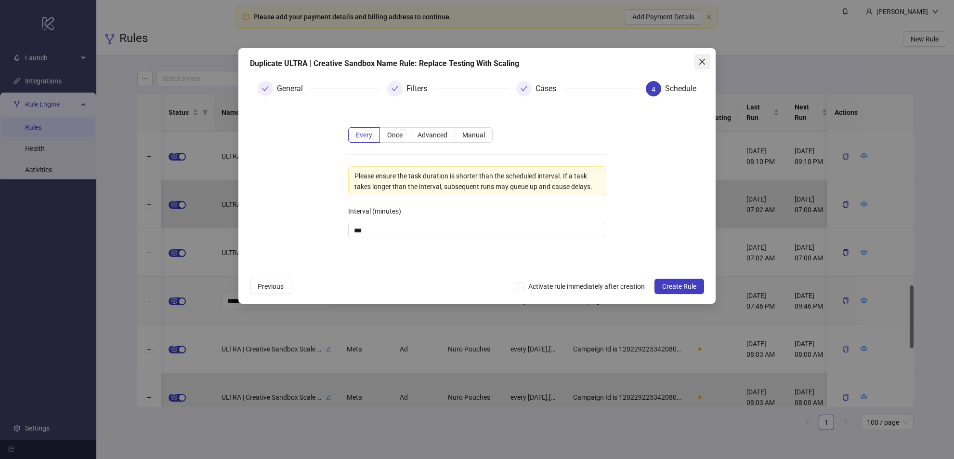
click at [698, 59] on icon "close" at bounding box center [702, 62] width 8 height 8
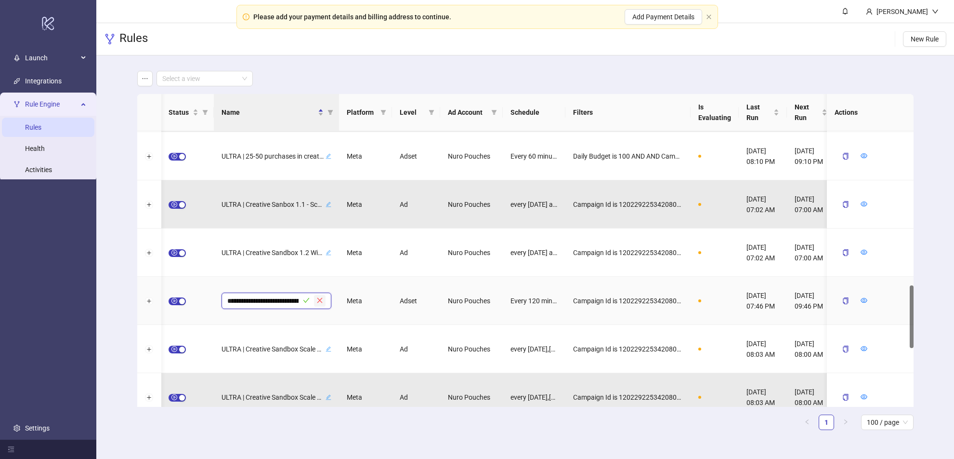
click at [319, 300] on icon "close" at bounding box center [319, 300] width 5 height 5
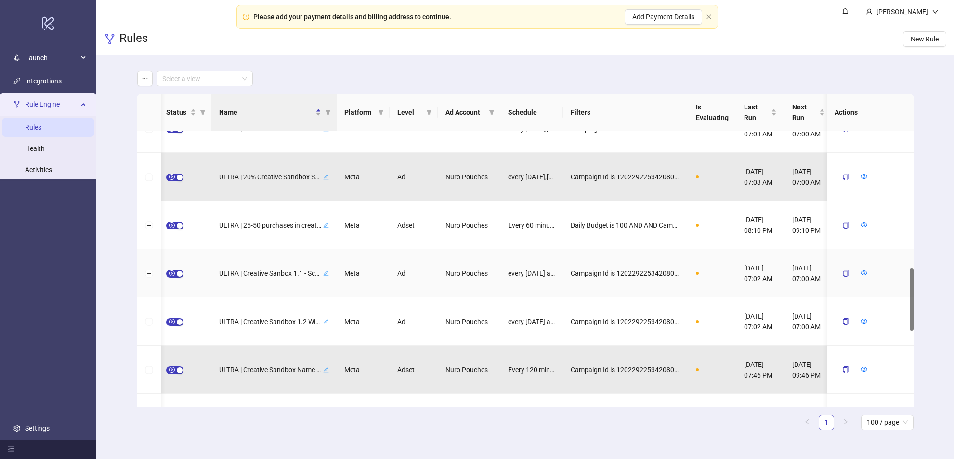
scroll to position [597, 0]
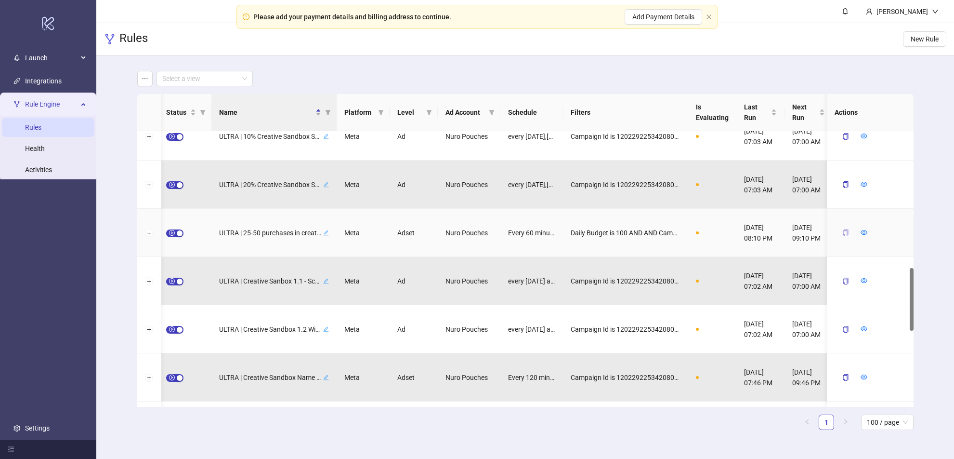
click at [843, 229] on icon "copy" at bounding box center [845, 232] width 7 height 7
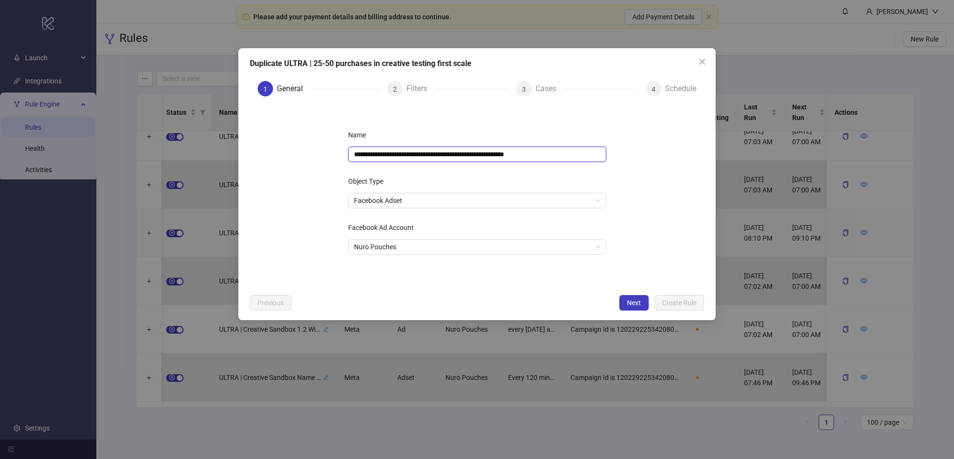
click at [452, 155] on input "**********" at bounding box center [477, 153] width 258 height 15
click at [452, 156] on input "**********" at bounding box center [477, 153] width 258 height 15
click at [628, 300] on span "Next" at bounding box center [634, 303] width 14 height 8
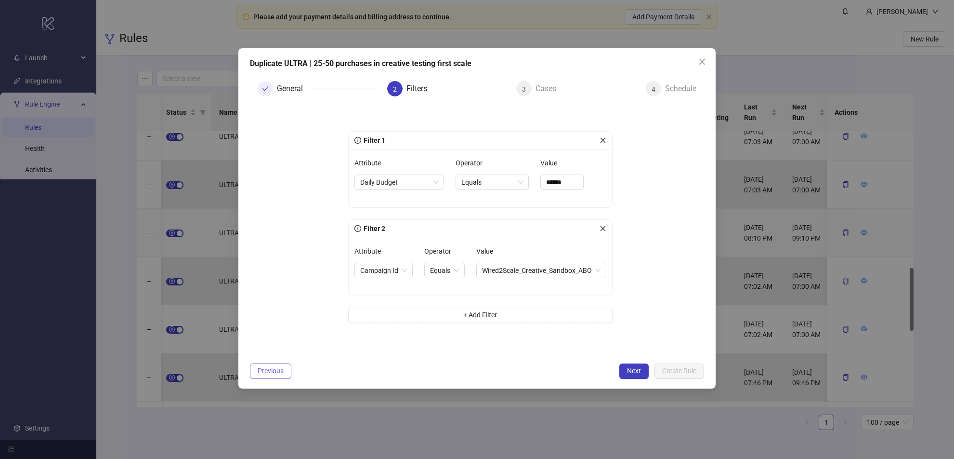
click at [277, 374] on span "Previous" at bounding box center [271, 371] width 26 height 8
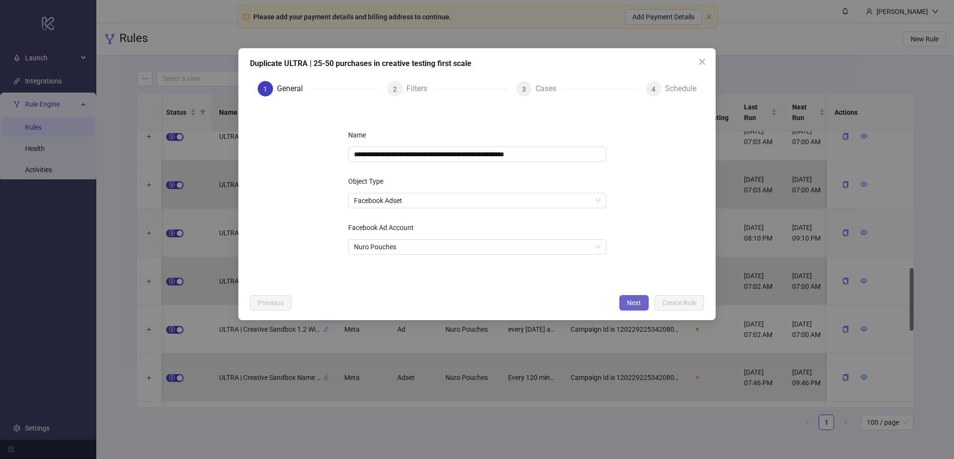
click at [634, 301] on span "Next" at bounding box center [634, 303] width 14 height 8
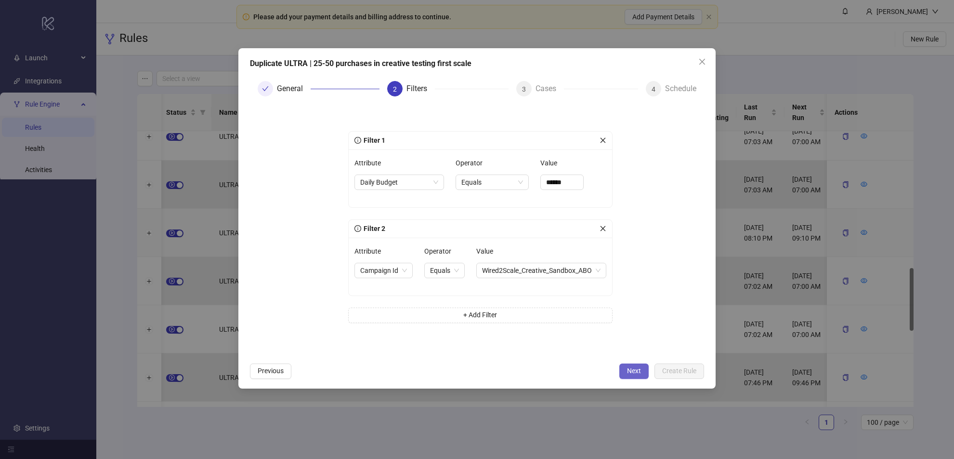
click at [629, 369] on span "Next" at bounding box center [634, 371] width 14 height 8
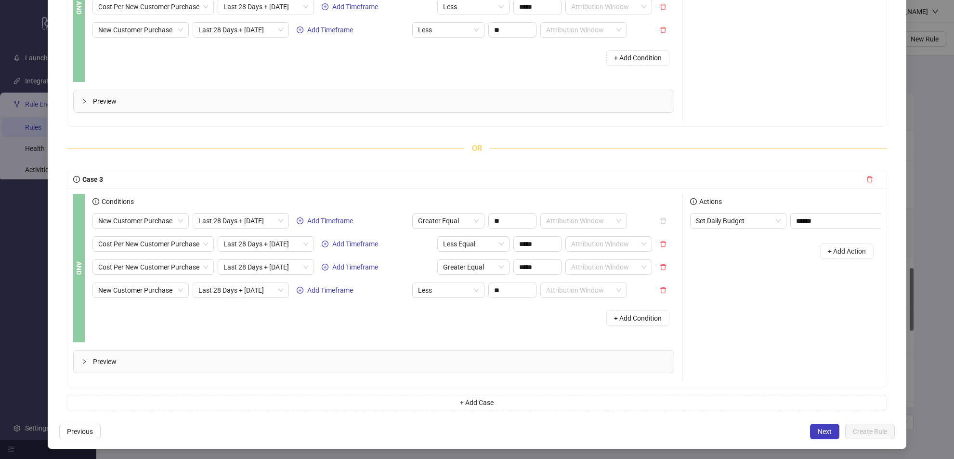
scroll to position [441, 0]
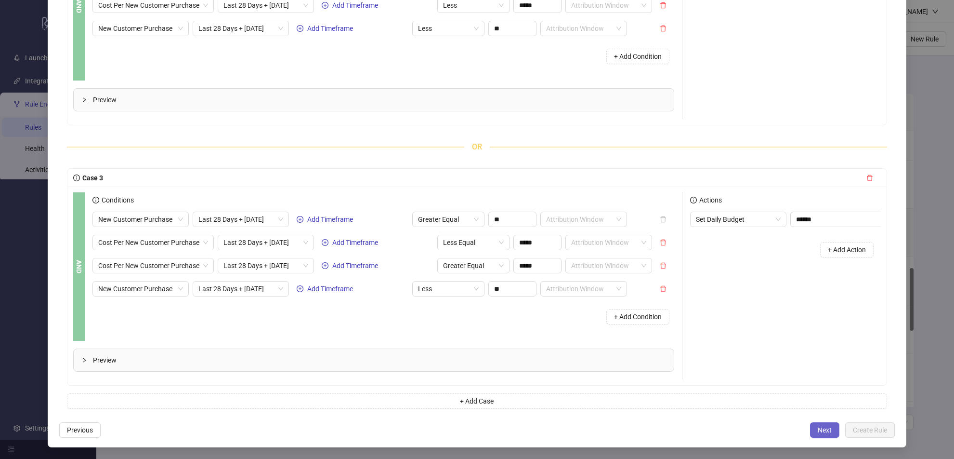
click at [831, 435] on button "Next" at bounding box center [824, 429] width 29 height 15
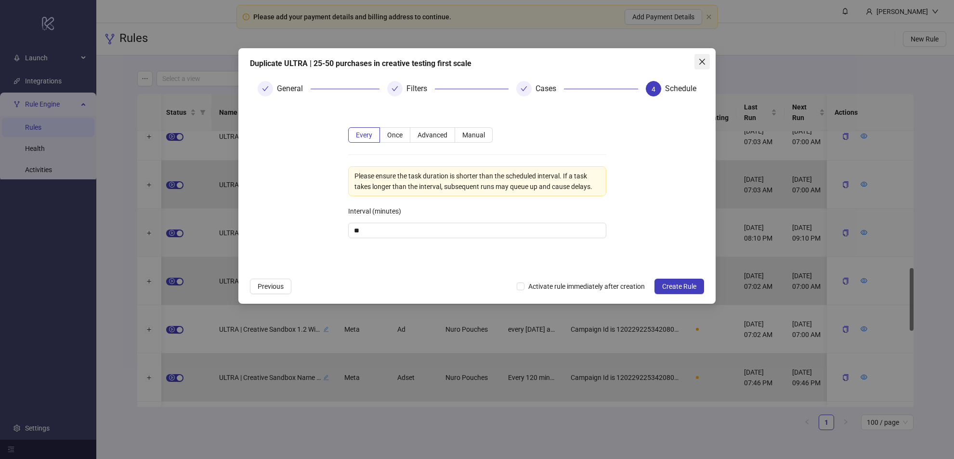
click at [699, 59] on icon "close" at bounding box center [702, 62] width 6 height 6
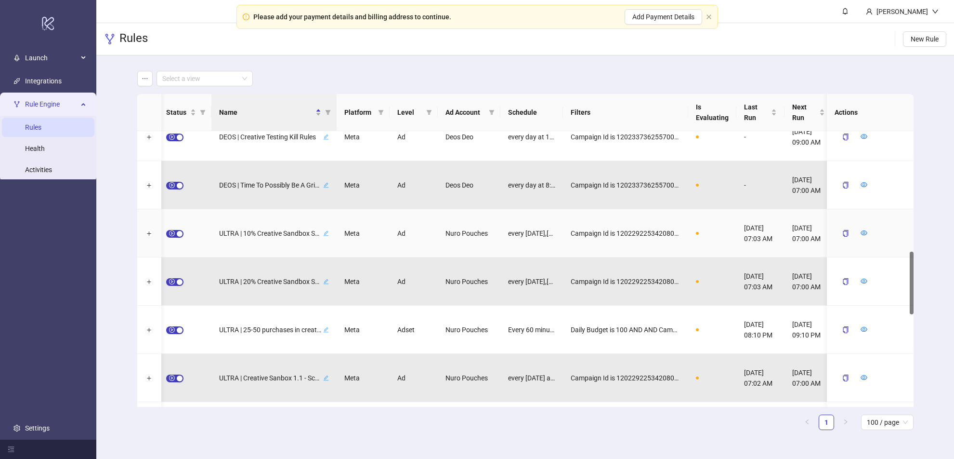
scroll to position [498, 0]
